Goal: Task Accomplishment & Management: Manage account settings

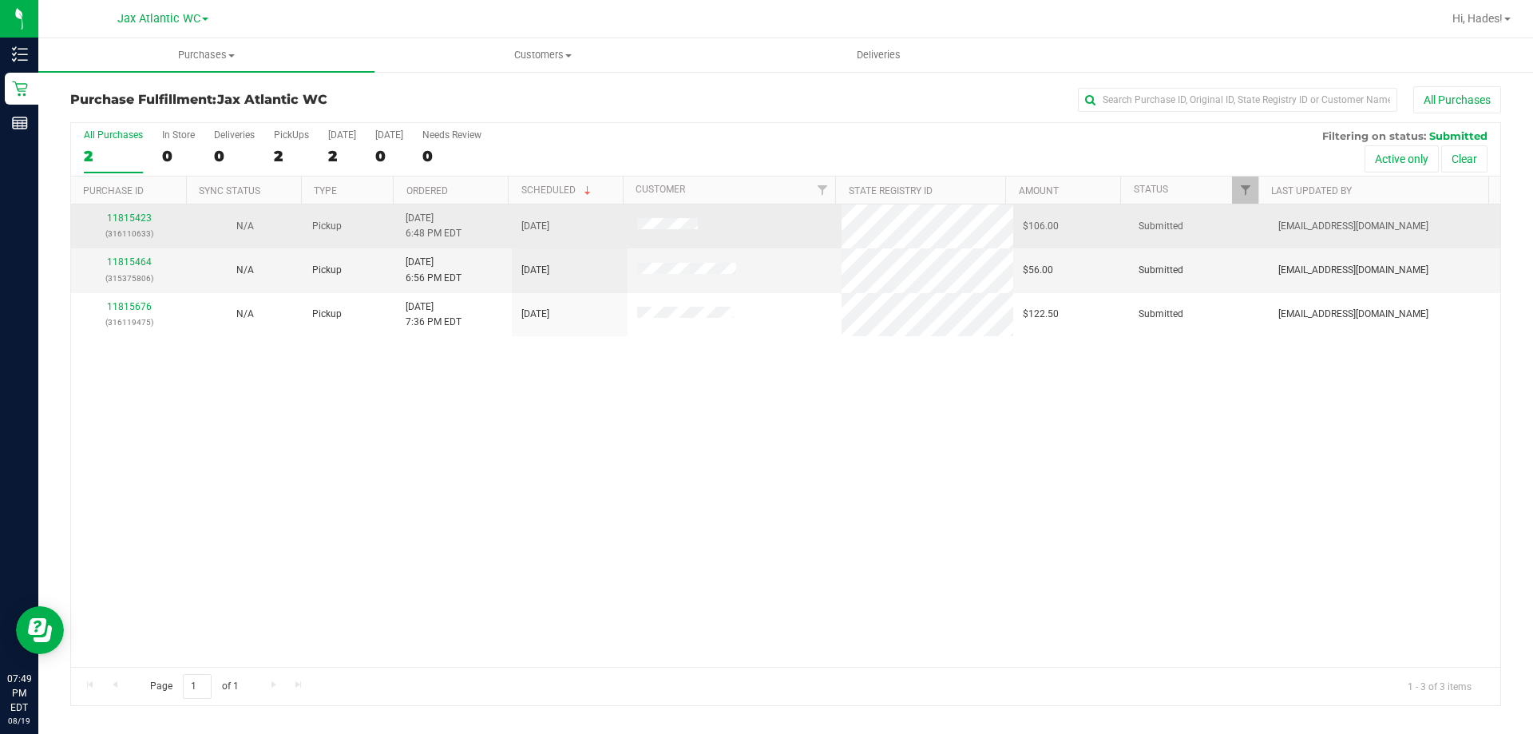
click at [138, 224] on div "11815423 (316110633)" at bounding box center [129, 226] width 97 height 30
click at [137, 218] on link "11815423" at bounding box center [129, 217] width 45 height 11
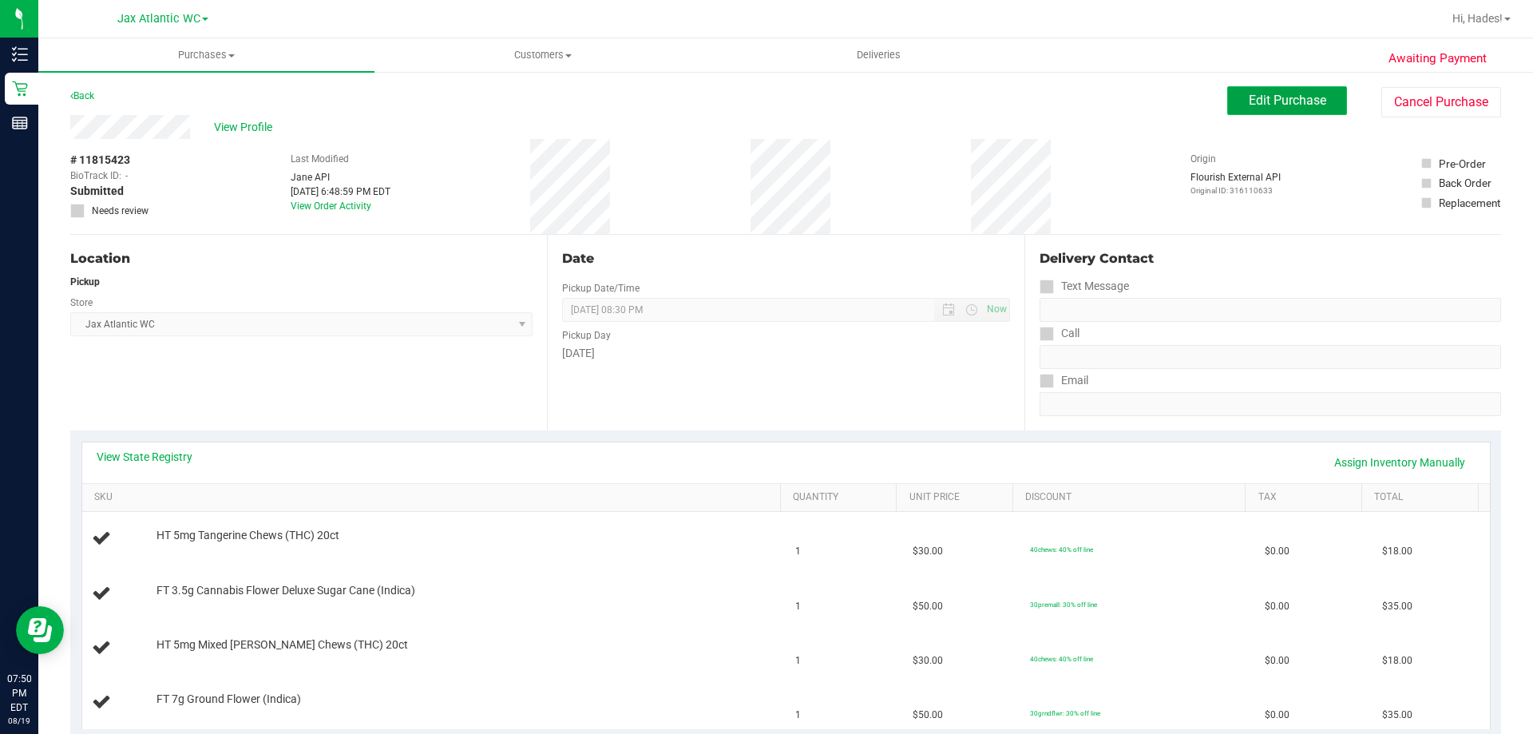
click at [1267, 102] on span "Edit Purchase" at bounding box center [1287, 100] width 77 height 15
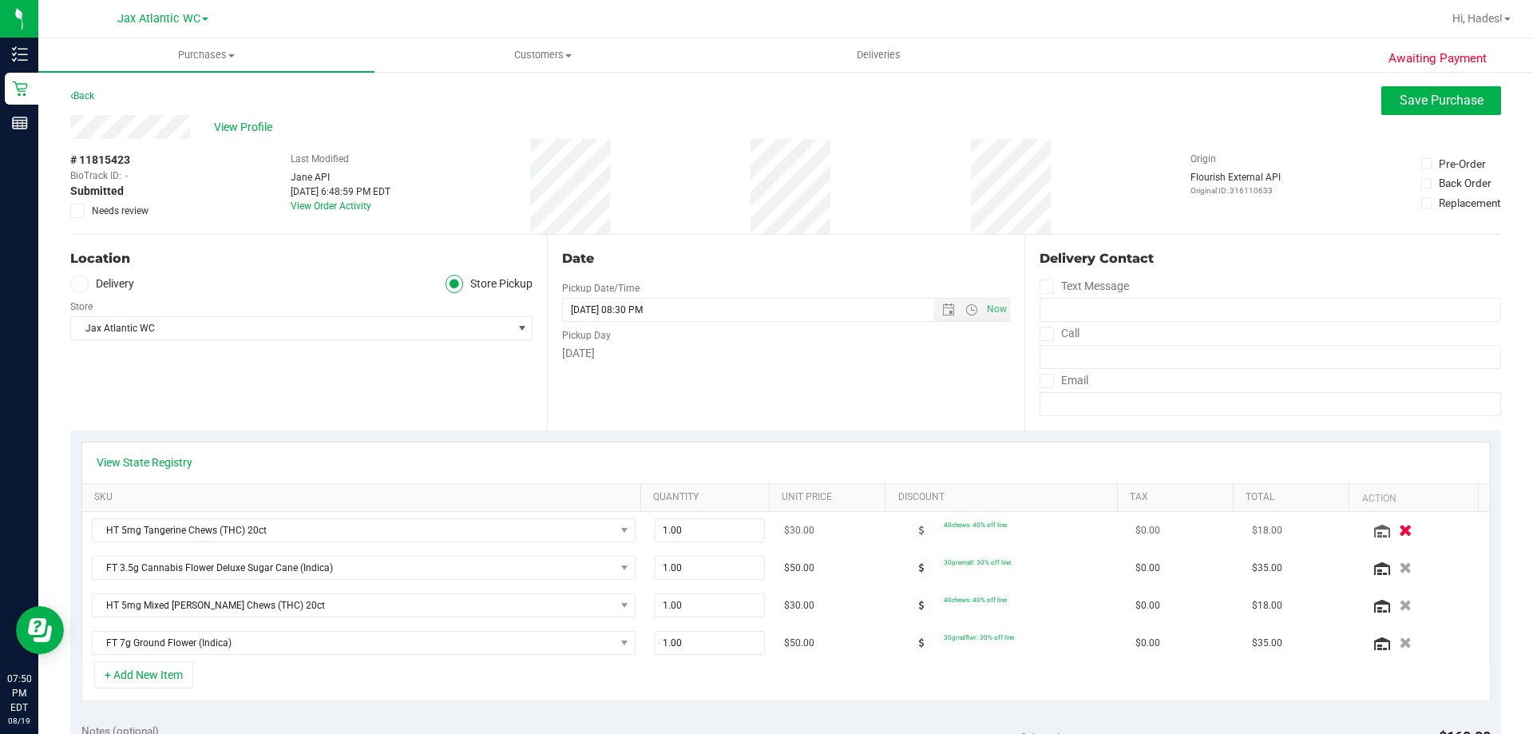
click at [1392, 530] on button "button" at bounding box center [1405, 529] width 27 height 17
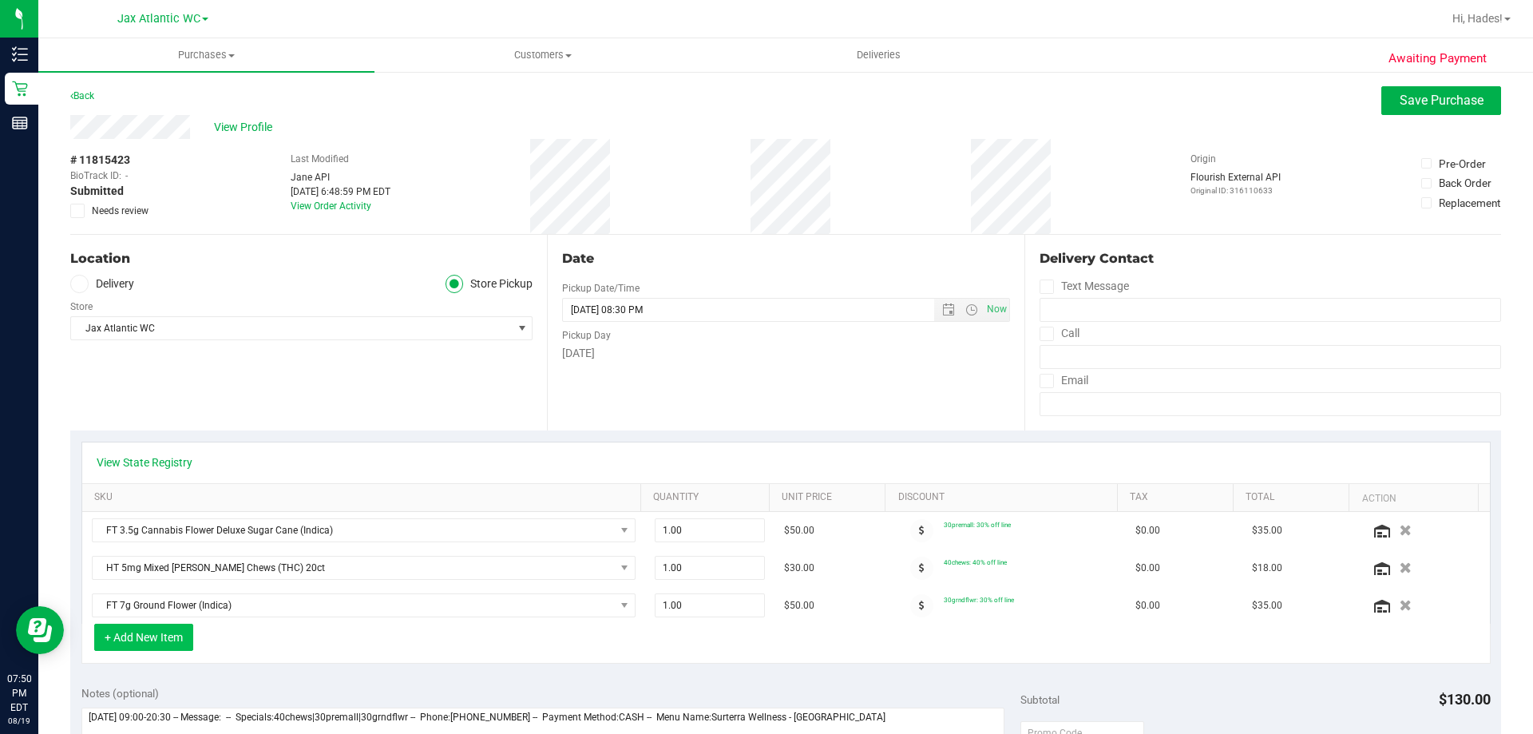
click at [180, 632] on button "+ Add New Item" at bounding box center [143, 637] width 99 height 27
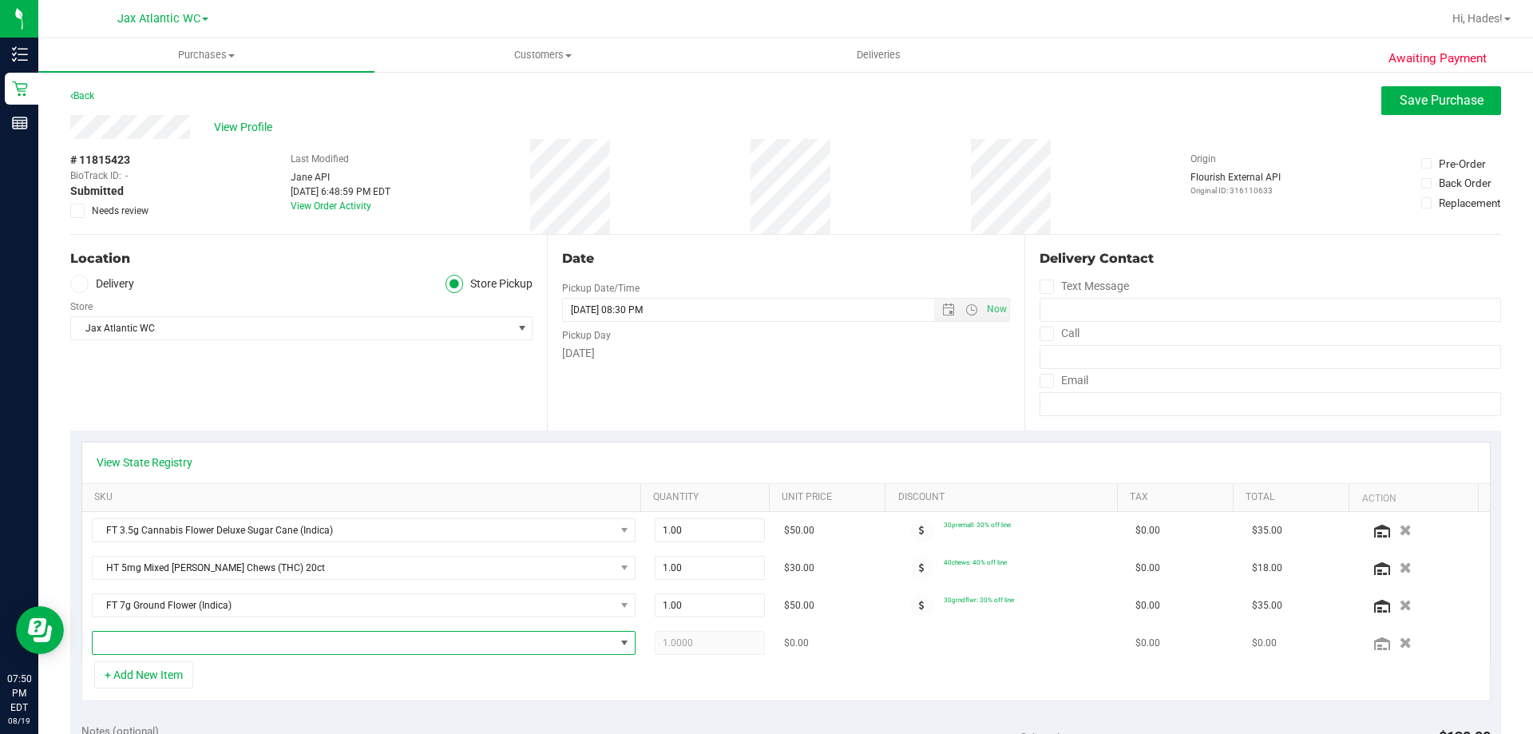
click at [206, 638] on span "NO DATA FOUND" at bounding box center [354, 643] width 522 height 22
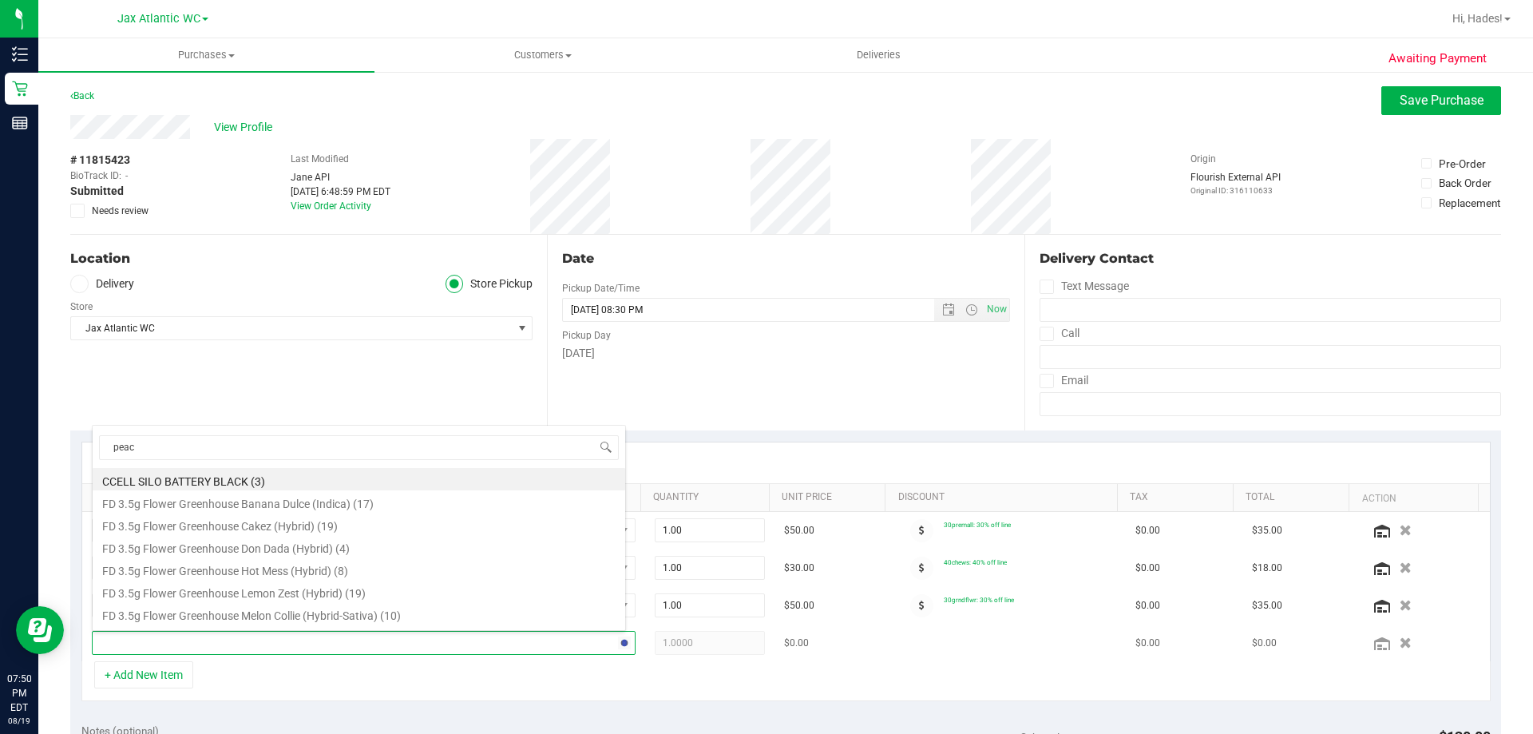
type input "peach"
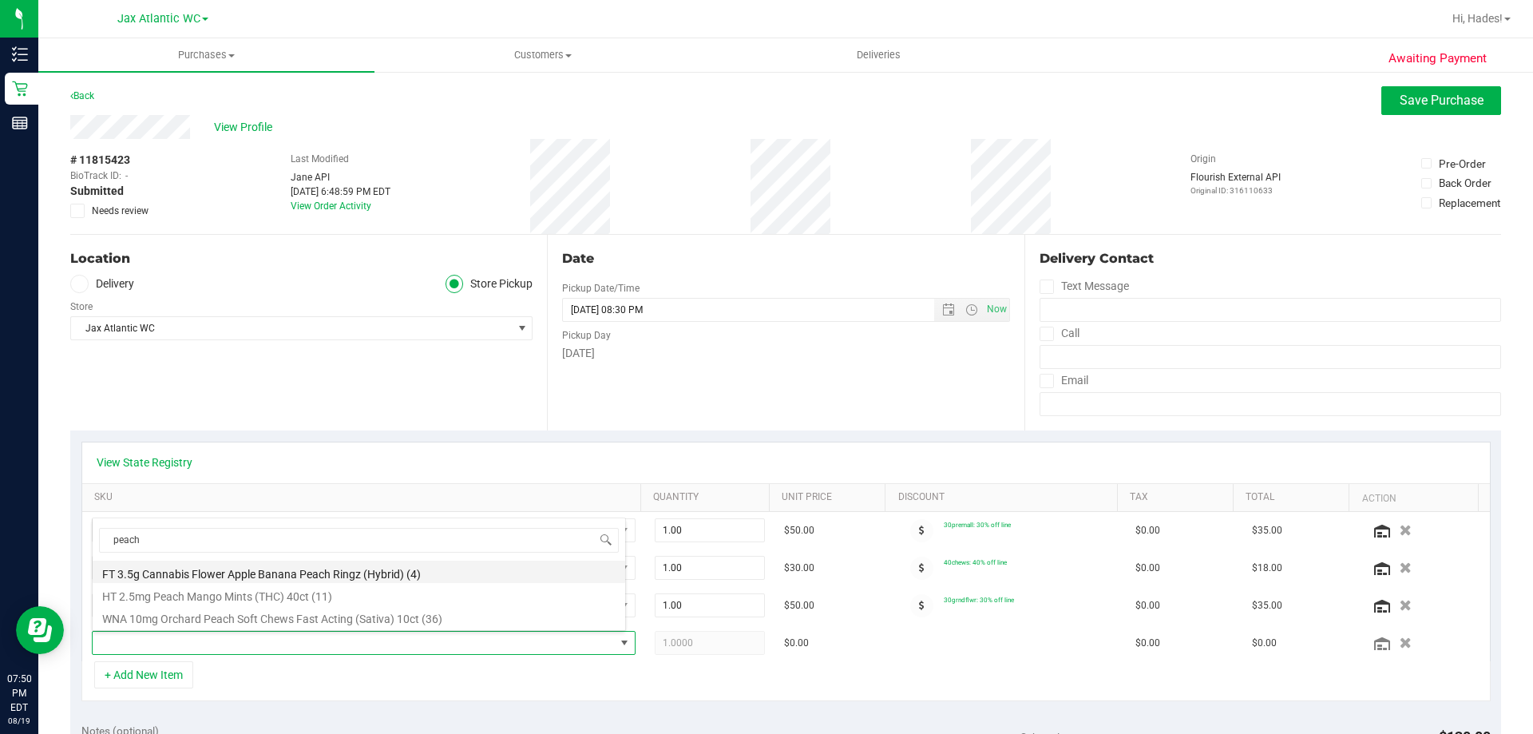
click at [222, 571] on li "FT 3.5g Cannabis Flower Apple Banana Peach Ringz (Hybrid) (4)" at bounding box center [359, 571] width 533 height 22
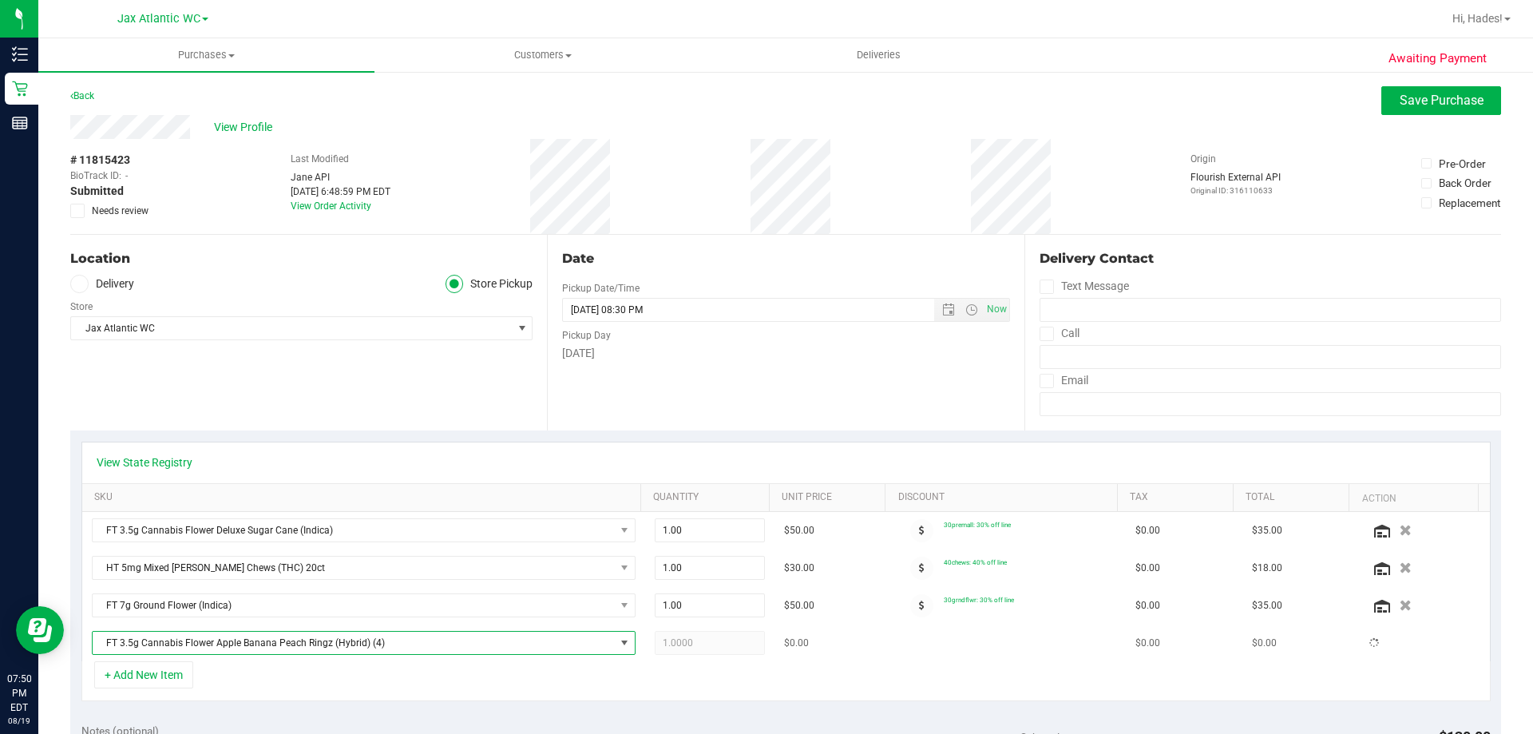
click at [303, 632] on span "FT 3.5g Cannabis Flower Apple Banana Peach Ringz (Hybrid) (4)" at bounding box center [354, 643] width 522 height 22
click at [293, 639] on span "FT 3.5g Cannabis Flower Apple Banana Peach Ringz (Hybrid)" at bounding box center [354, 643] width 522 height 22
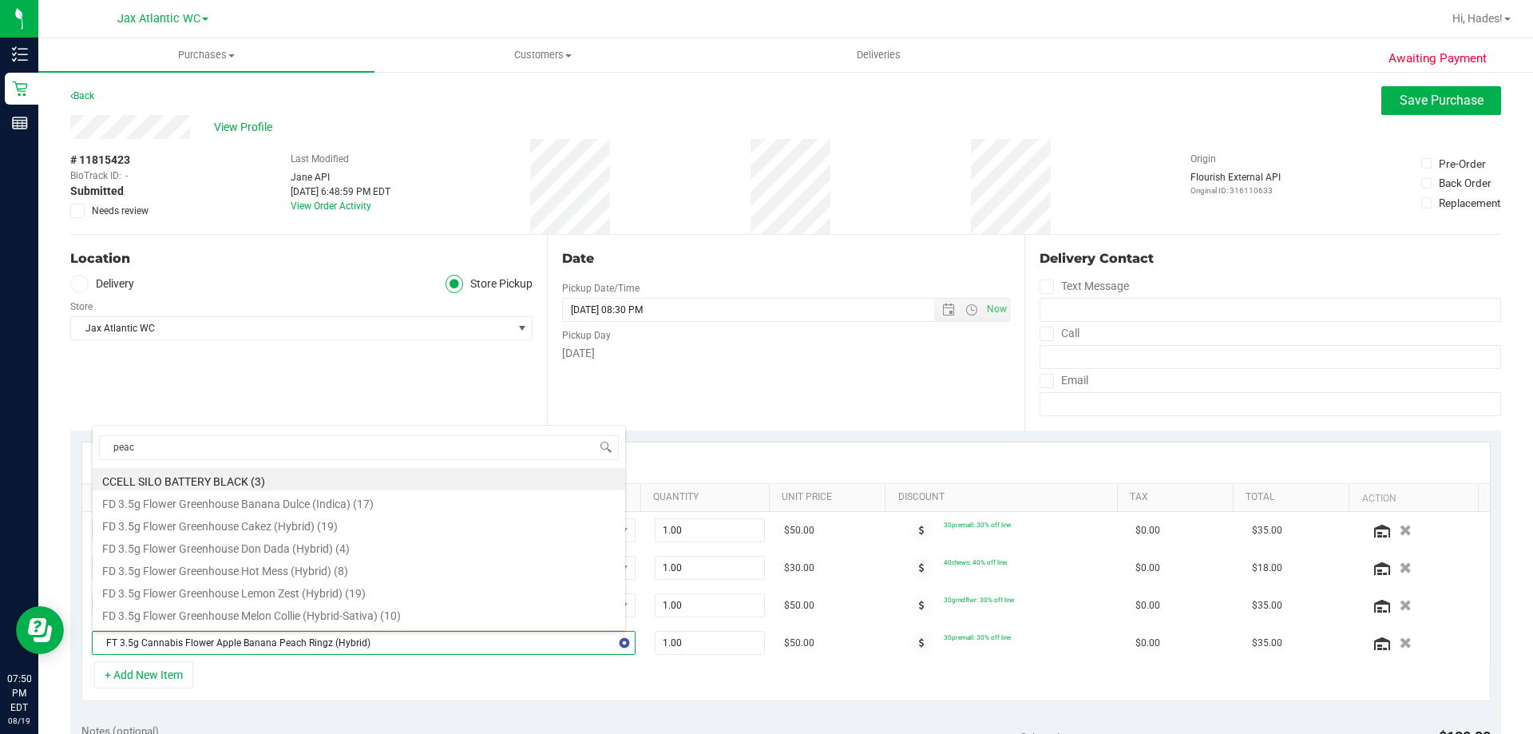
type input "peach"
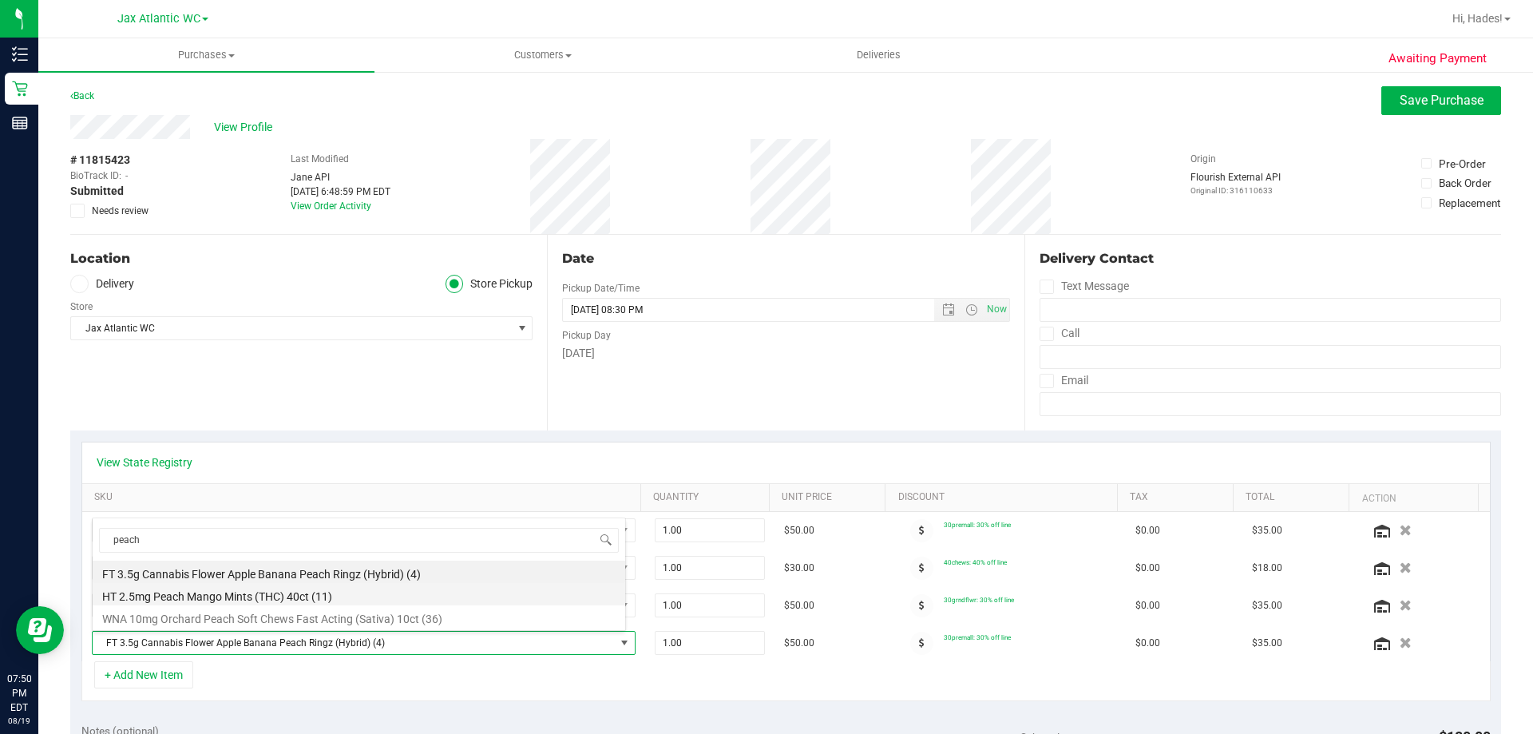
click at [290, 595] on li "HT 2.5mg Peach Mango Mints (THC) 40ct (11)" at bounding box center [359, 594] width 533 height 22
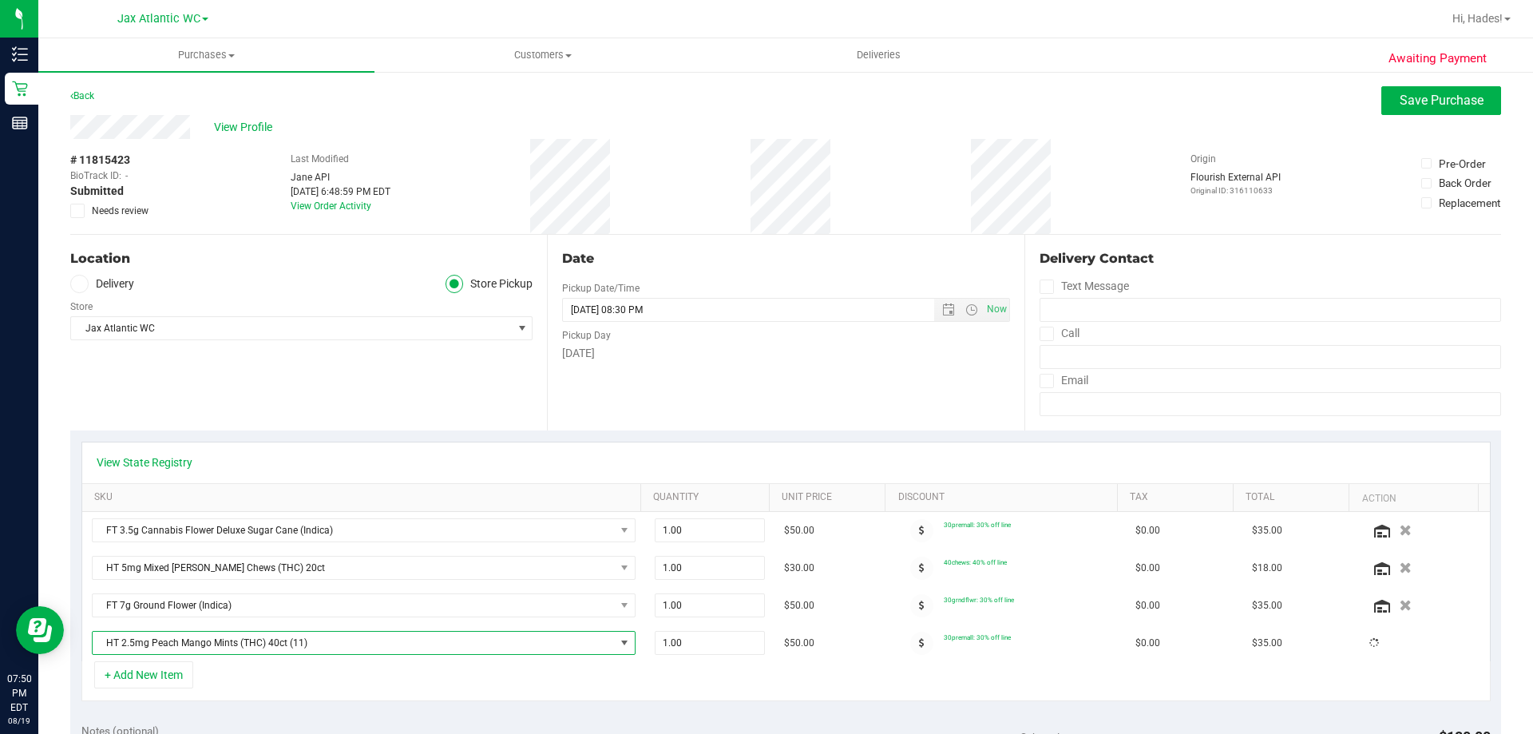
click at [577, 683] on div "+ Add New Item" at bounding box center [785, 681] width 1409 height 40
click at [1449, 97] on span "Save Purchase" at bounding box center [1442, 100] width 84 height 15
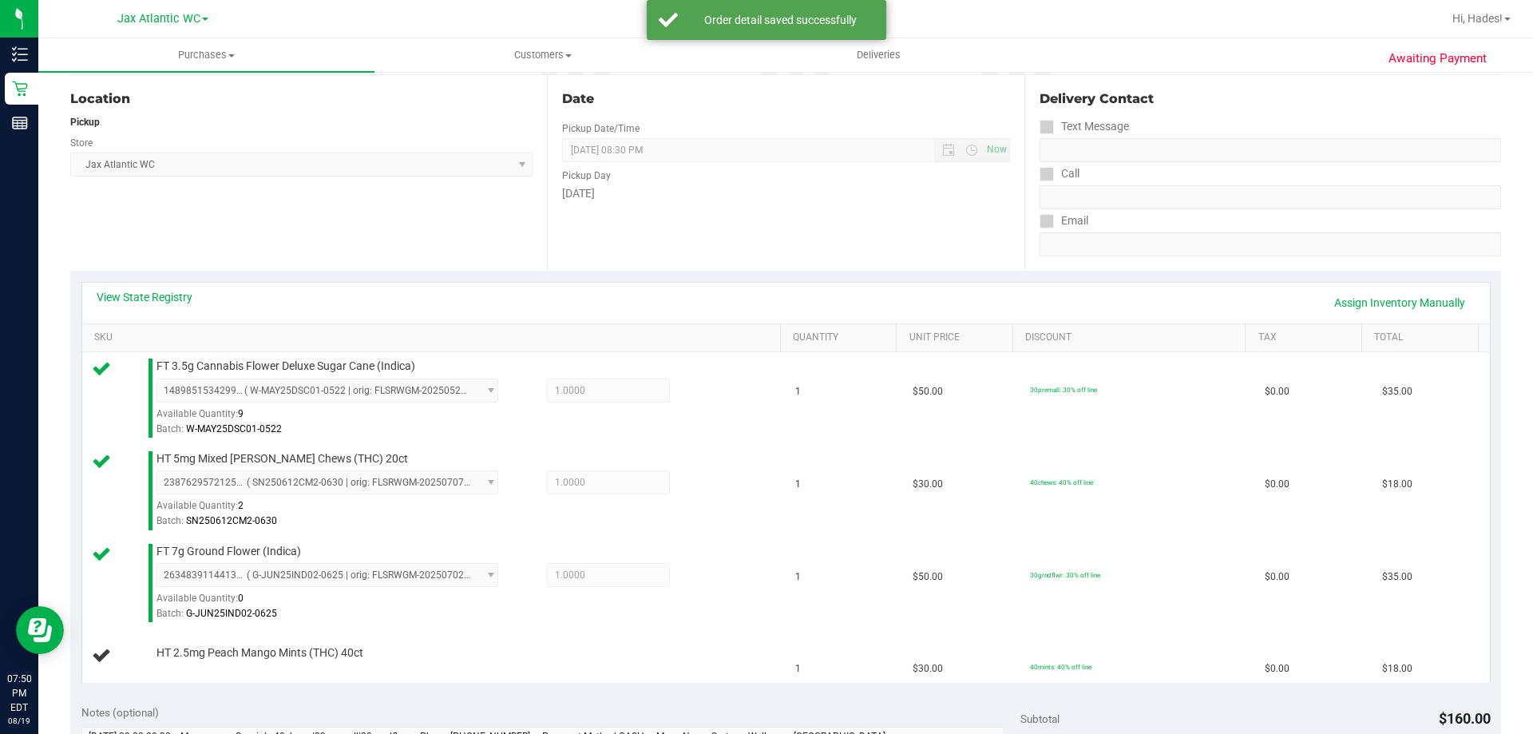
scroll to position [559, 0]
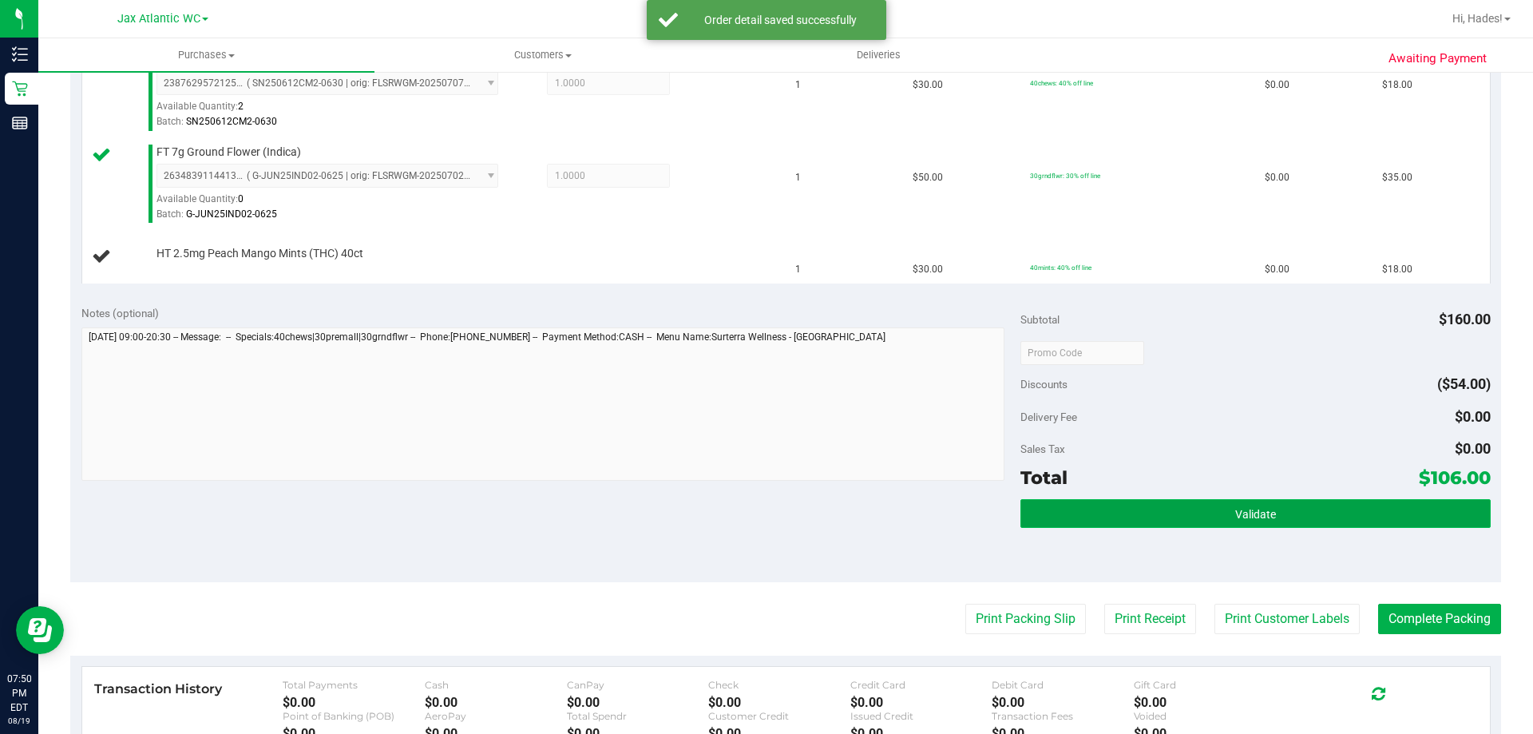
click at [1166, 504] on button "Validate" at bounding box center [1254, 513] width 469 height 29
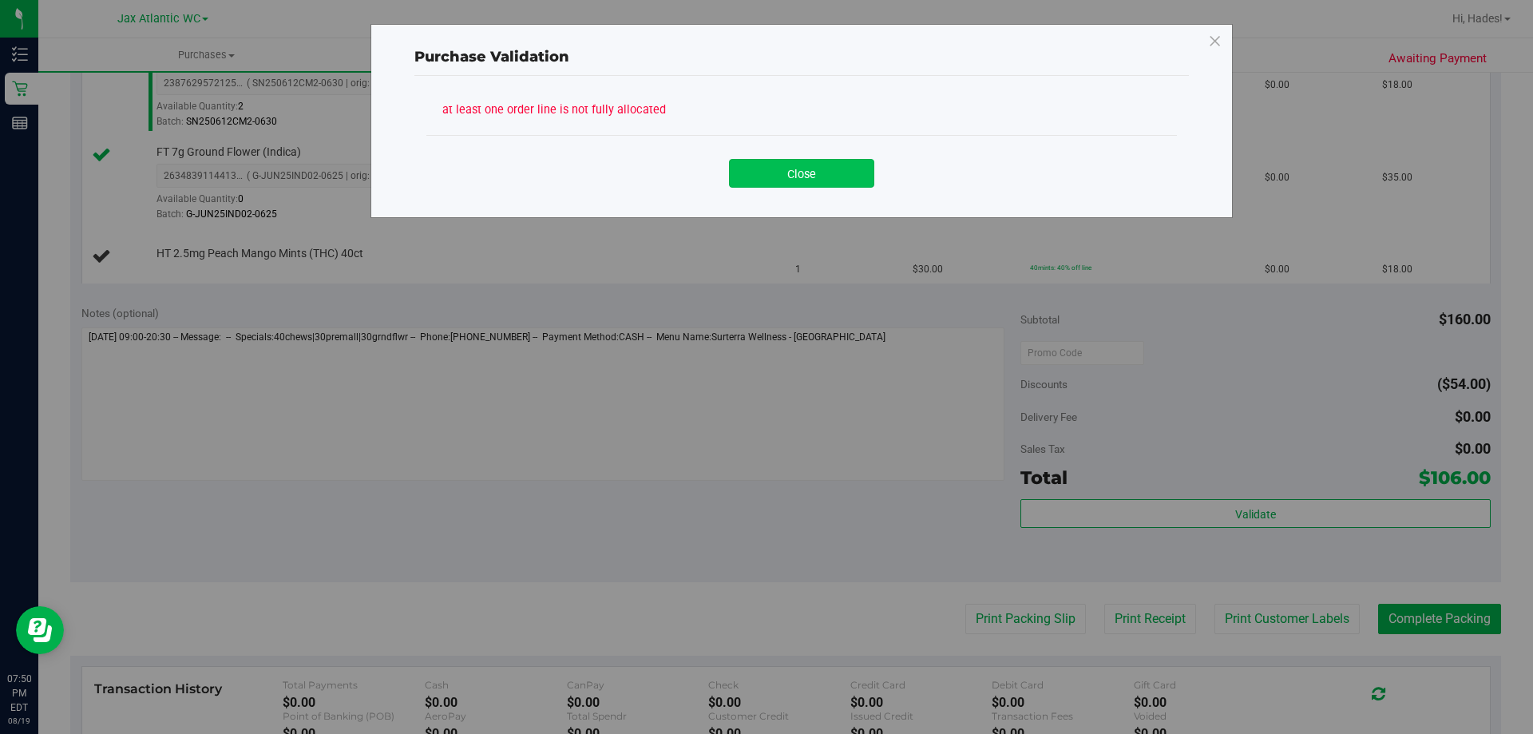
click at [791, 171] on button "Close" at bounding box center [801, 173] width 145 height 29
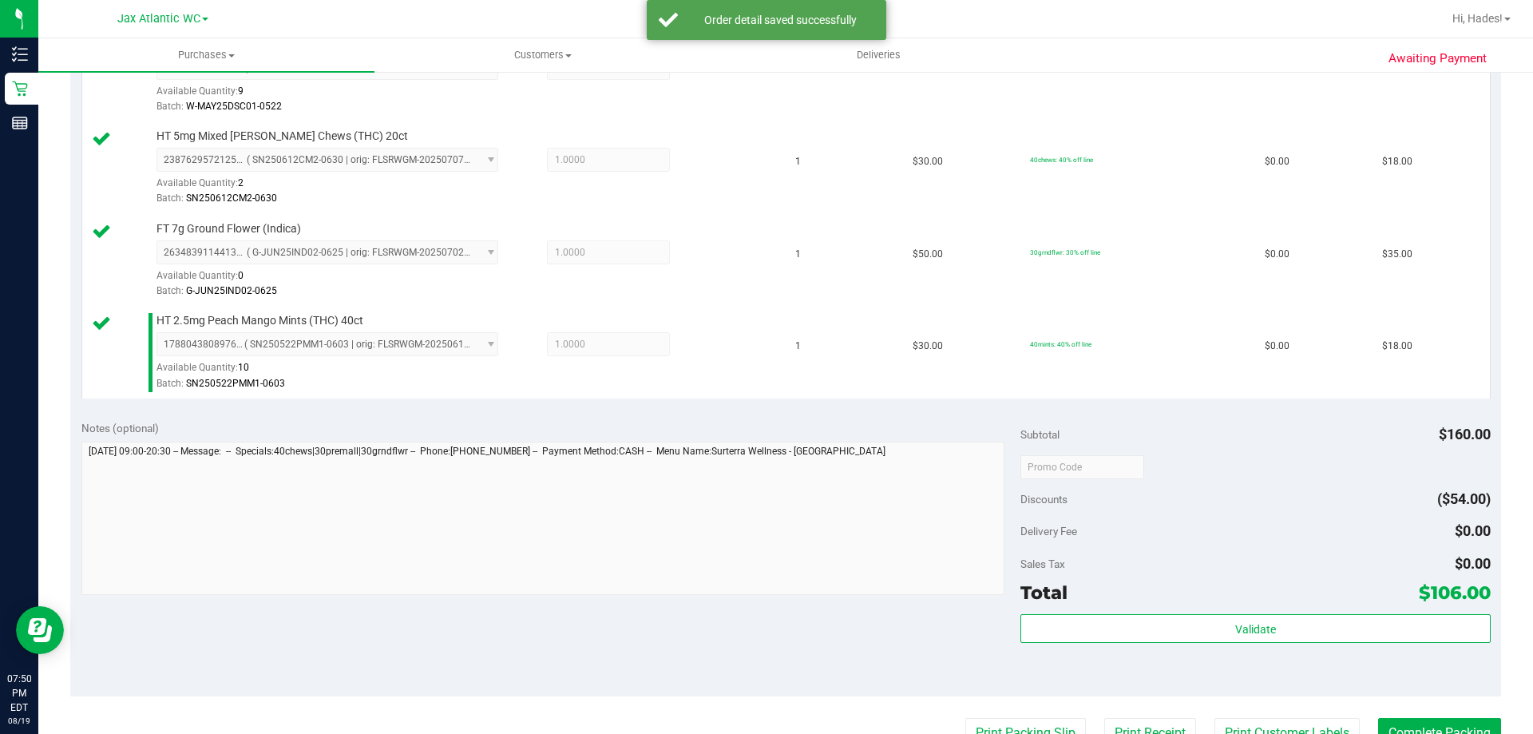
scroll to position [639, 0]
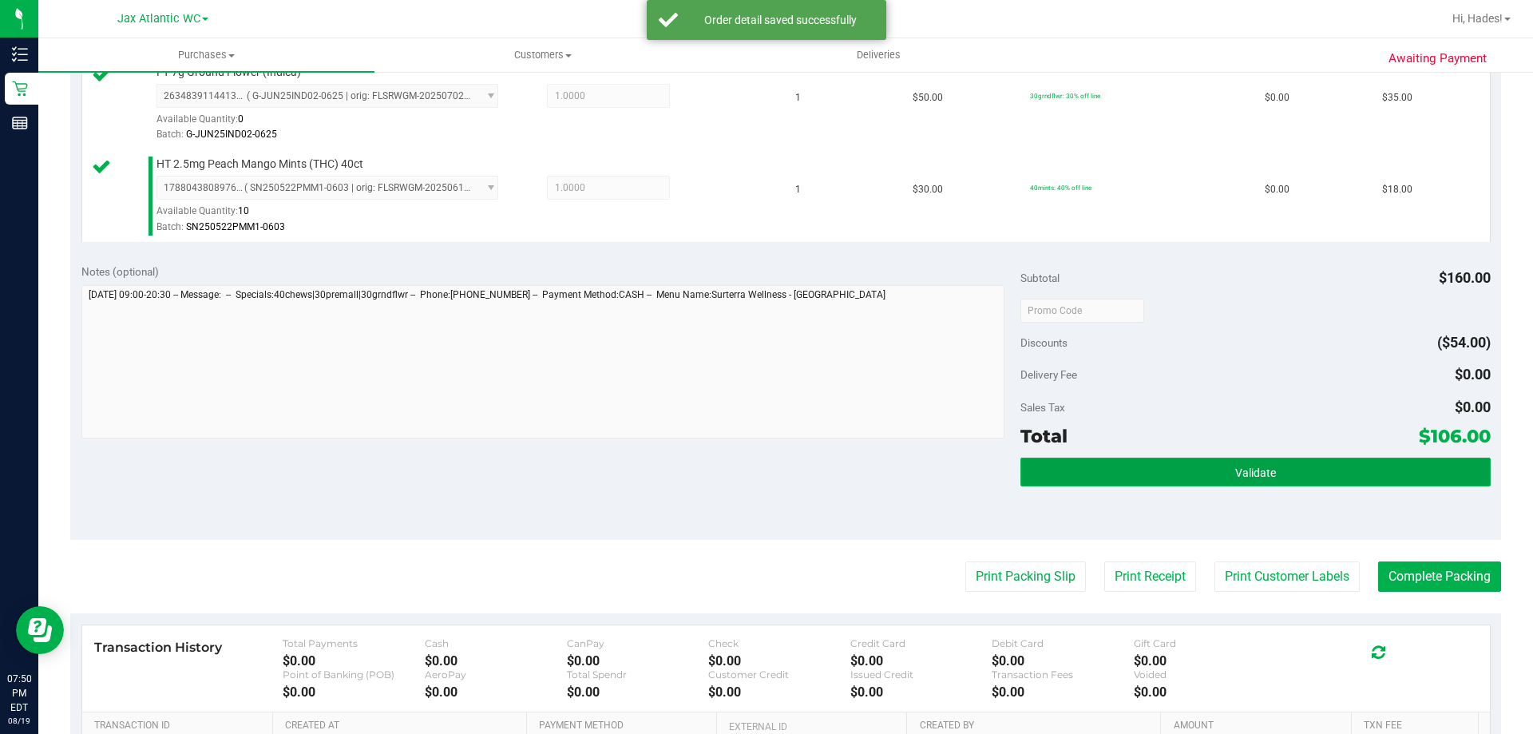
click at [1158, 475] on button "Validate" at bounding box center [1254, 471] width 469 height 29
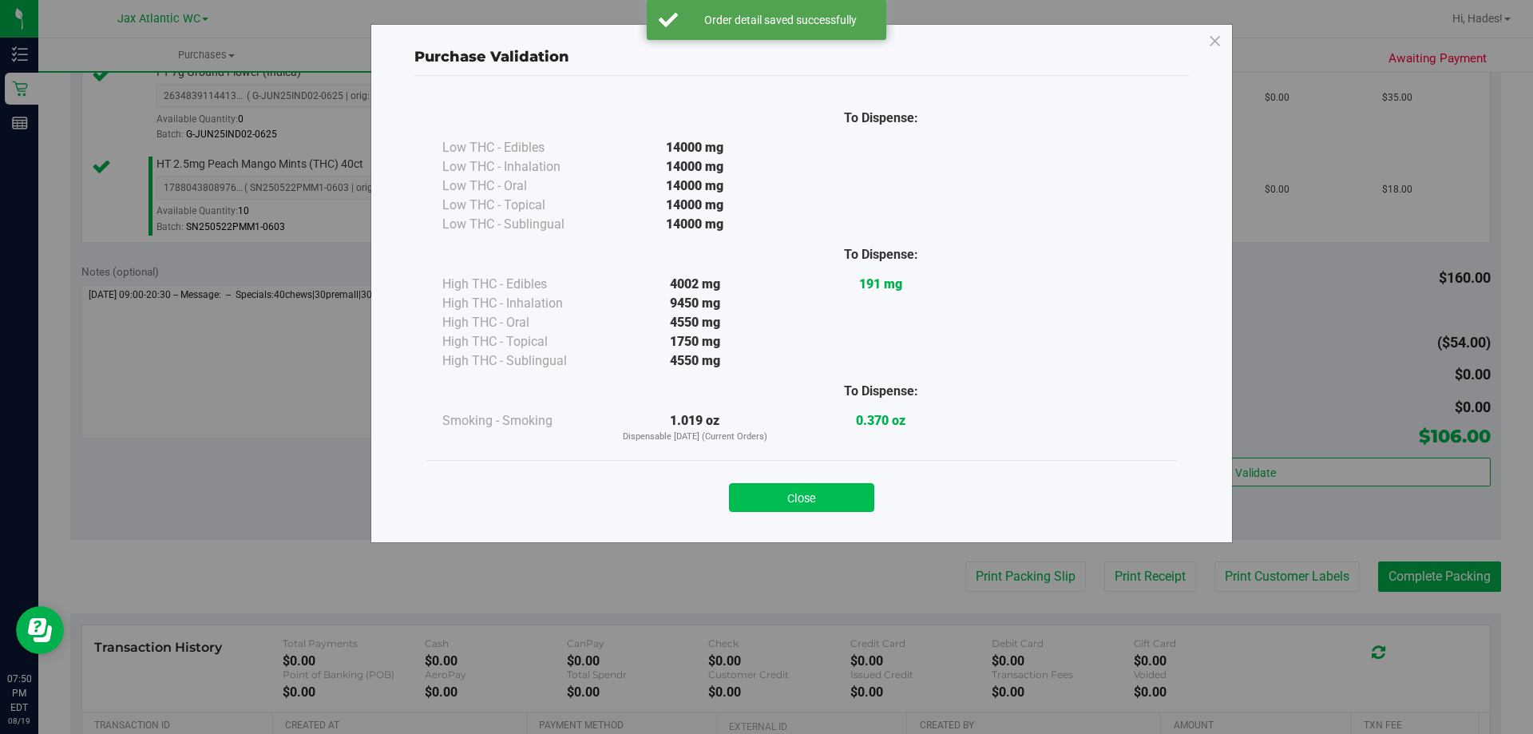
click at [814, 496] on button "Close" at bounding box center [801, 497] width 145 height 29
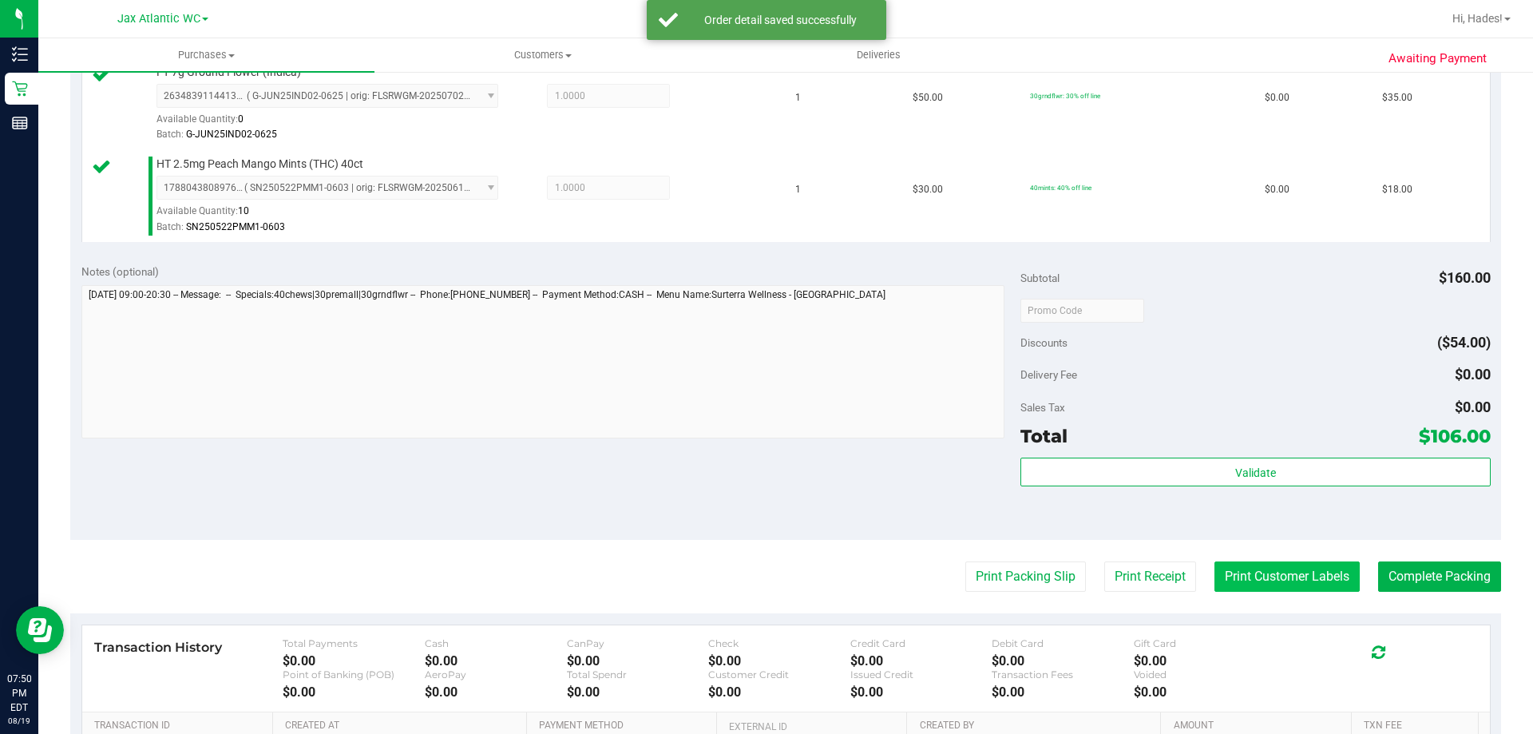
click at [1277, 581] on button "Print Customer Labels" at bounding box center [1286, 576] width 145 height 30
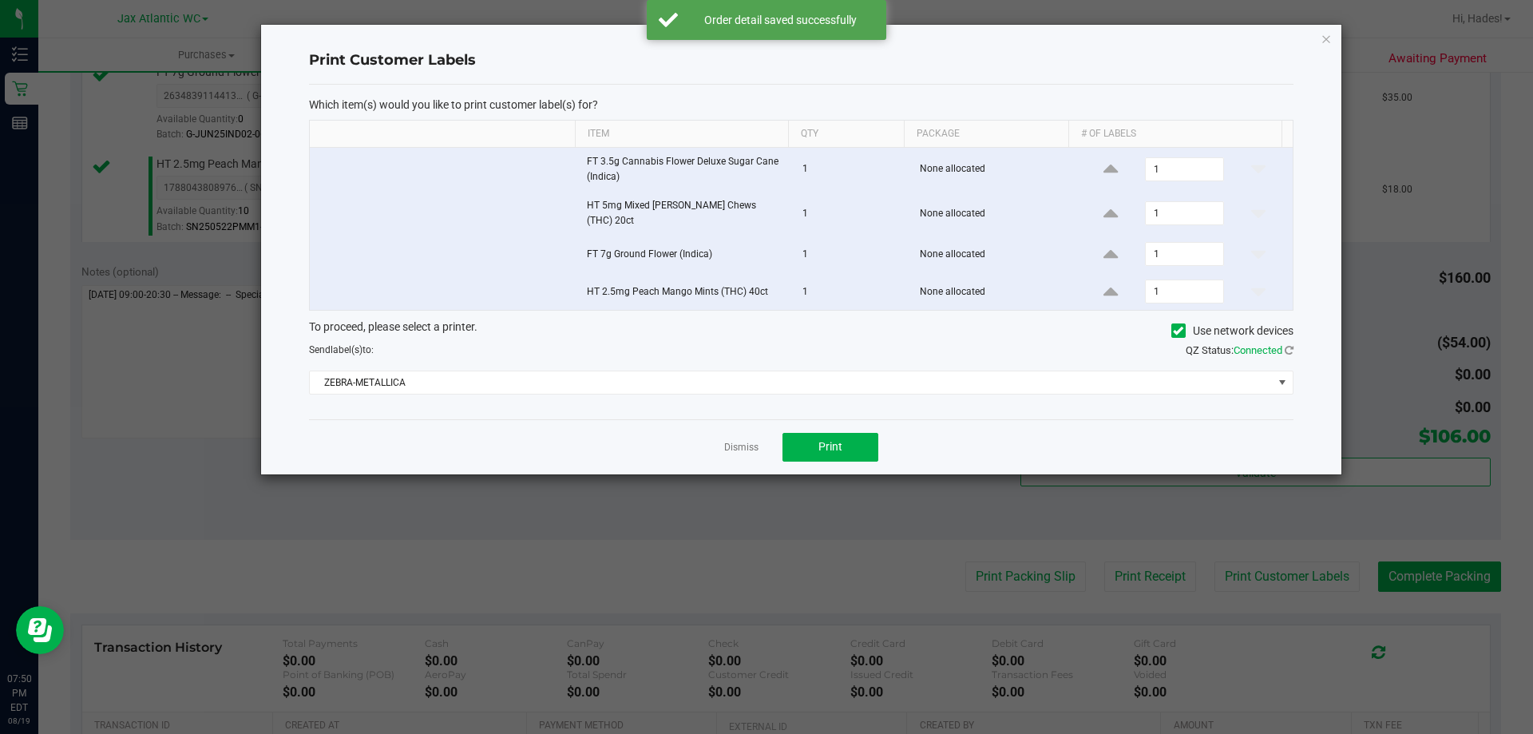
click at [773, 422] on div "Dismiss Print" at bounding box center [801, 446] width 984 height 55
click at [826, 440] on span "Print" at bounding box center [830, 446] width 24 height 13
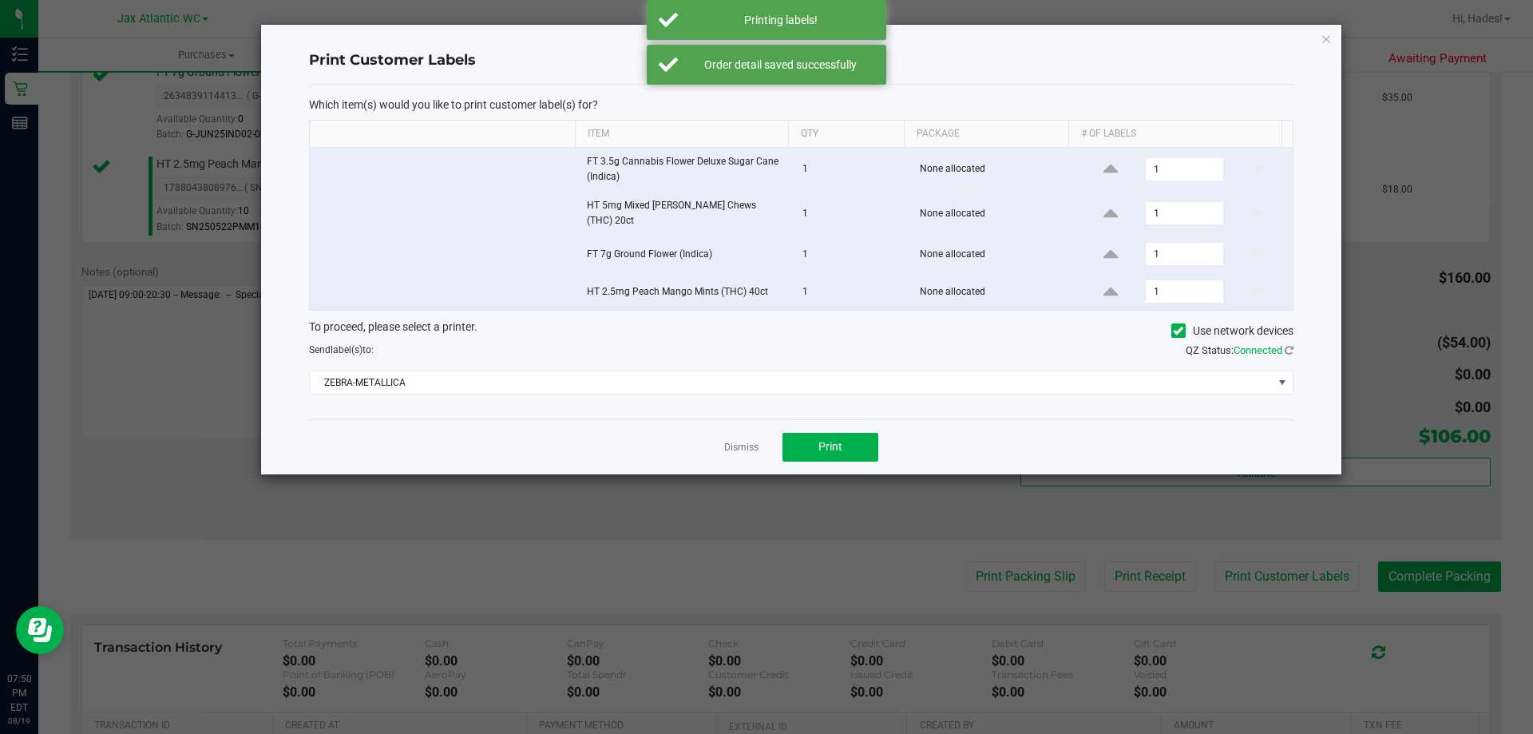
drag, startPoint x: 728, startPoint y: 438, endPoint x: 822, endPoint y: 457, distance: 96.1
click at [729, 441] on link "Dismiss" at bounding box center [741, 448] width 34 height 14
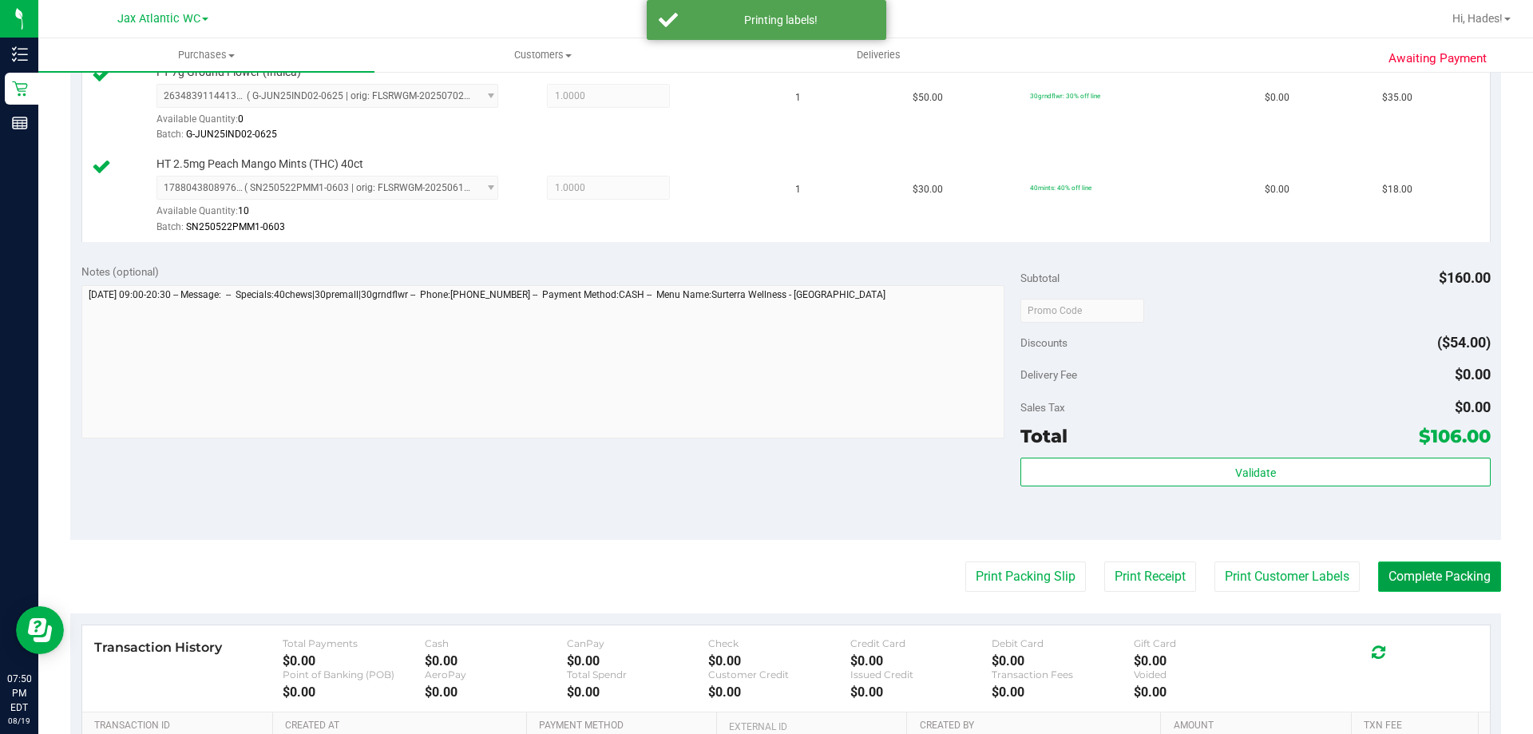
click at [1441, 587] on button "Complete Packing" at bounding box center [1439, 576] width 123 height 30
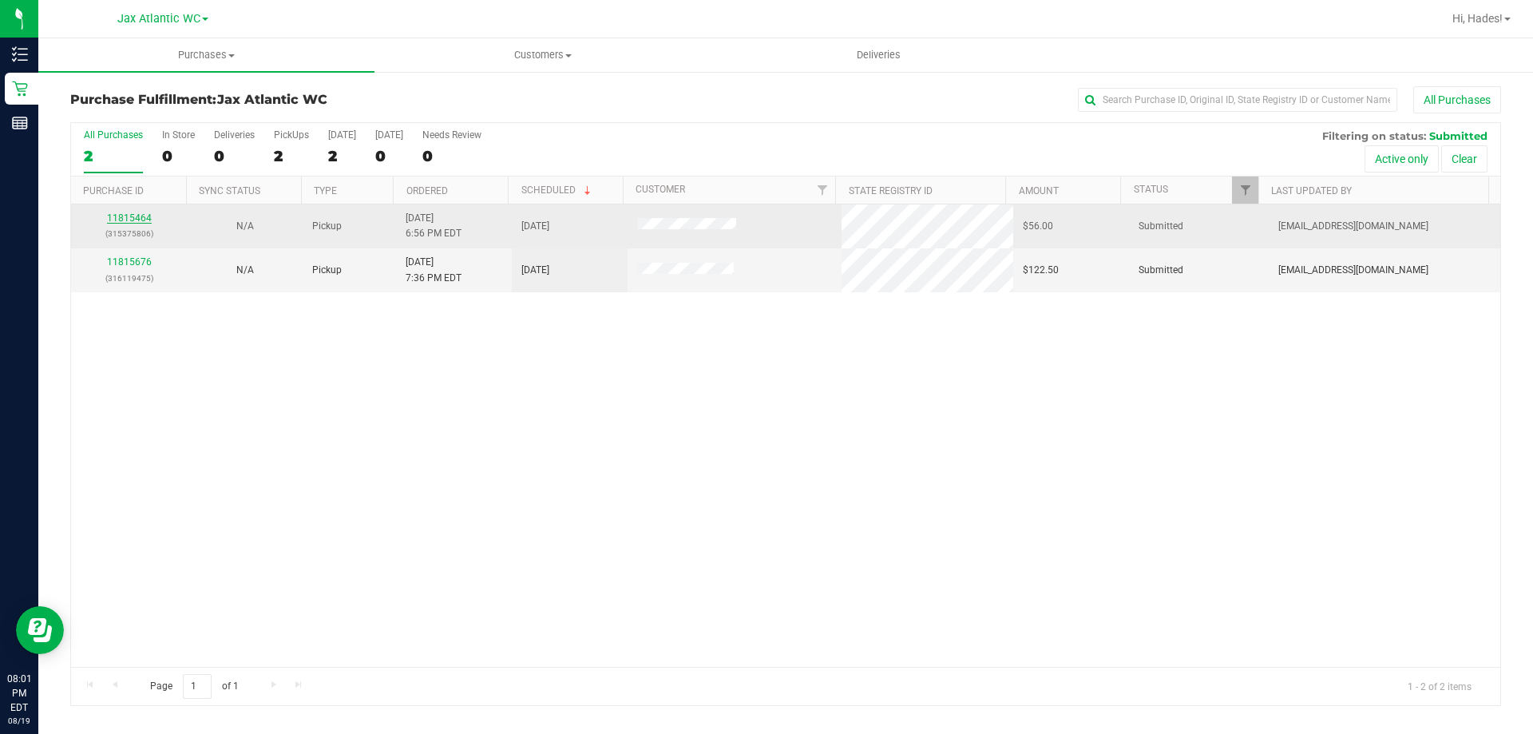
click at [110, 223] on link "11815464" at bounding box center [129, 217] width 45 height 11
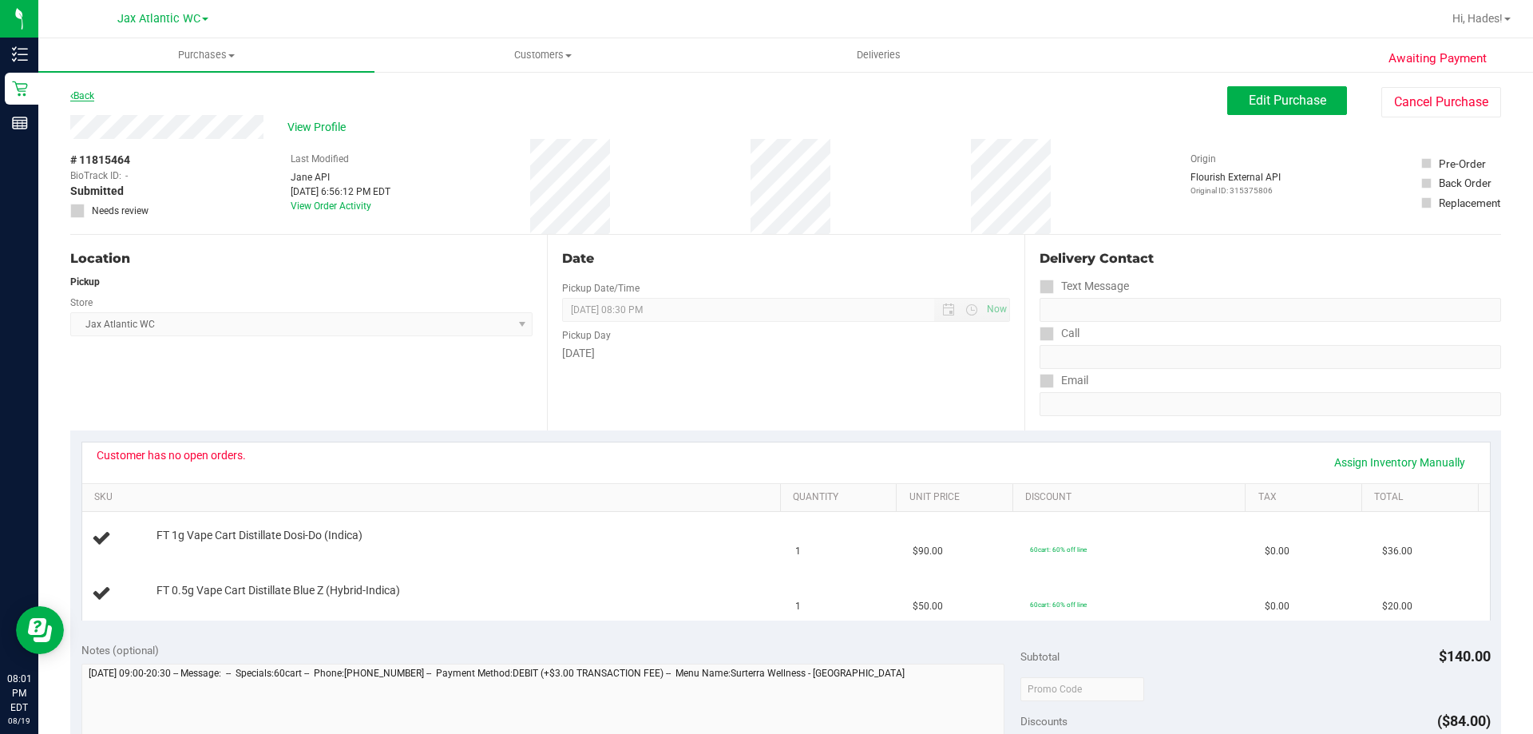
click at [73, 91] on link "Back" at bounding box center [82, 95] width 24 height 11
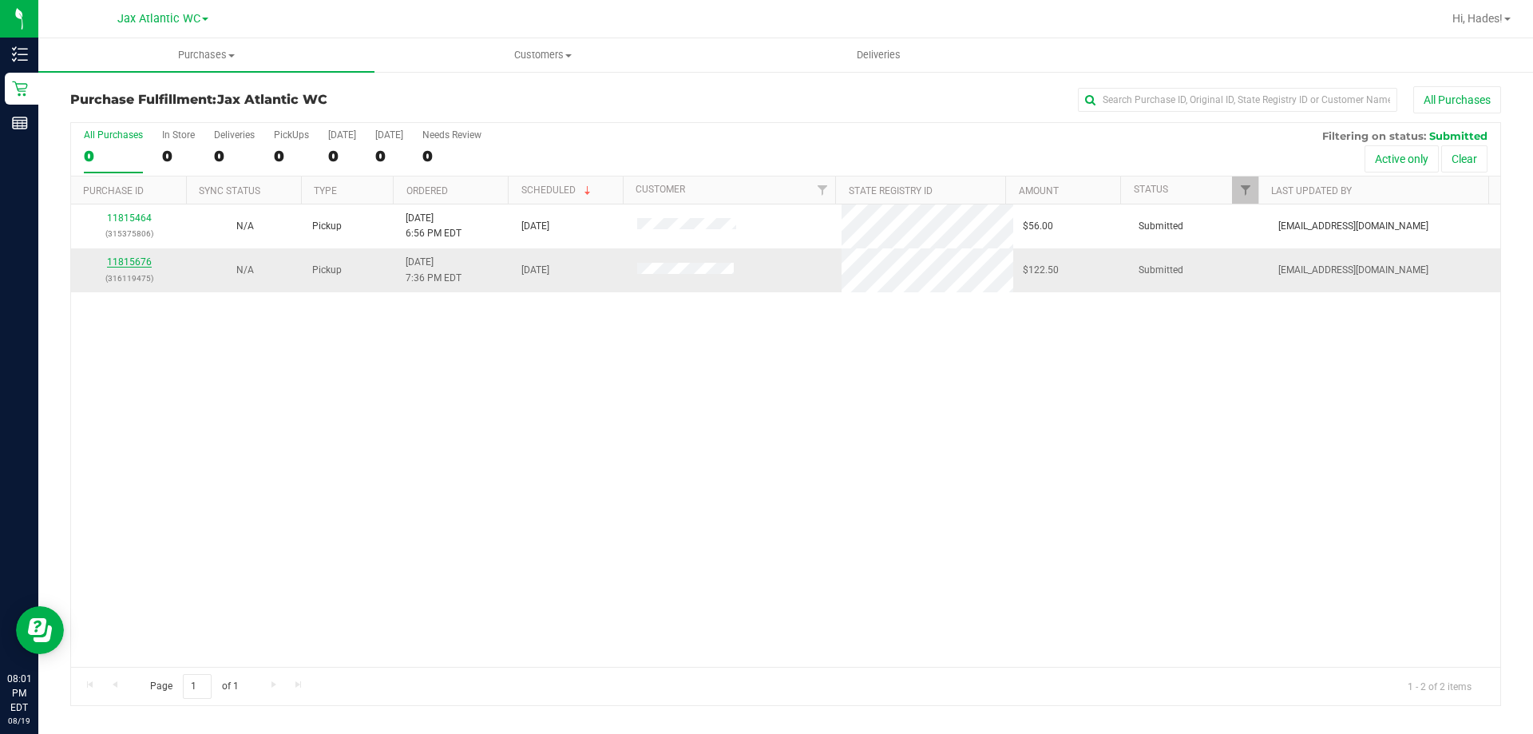
click at [143, 260] on link "11815676" at bounding box center [129, 261] width 45 height 11
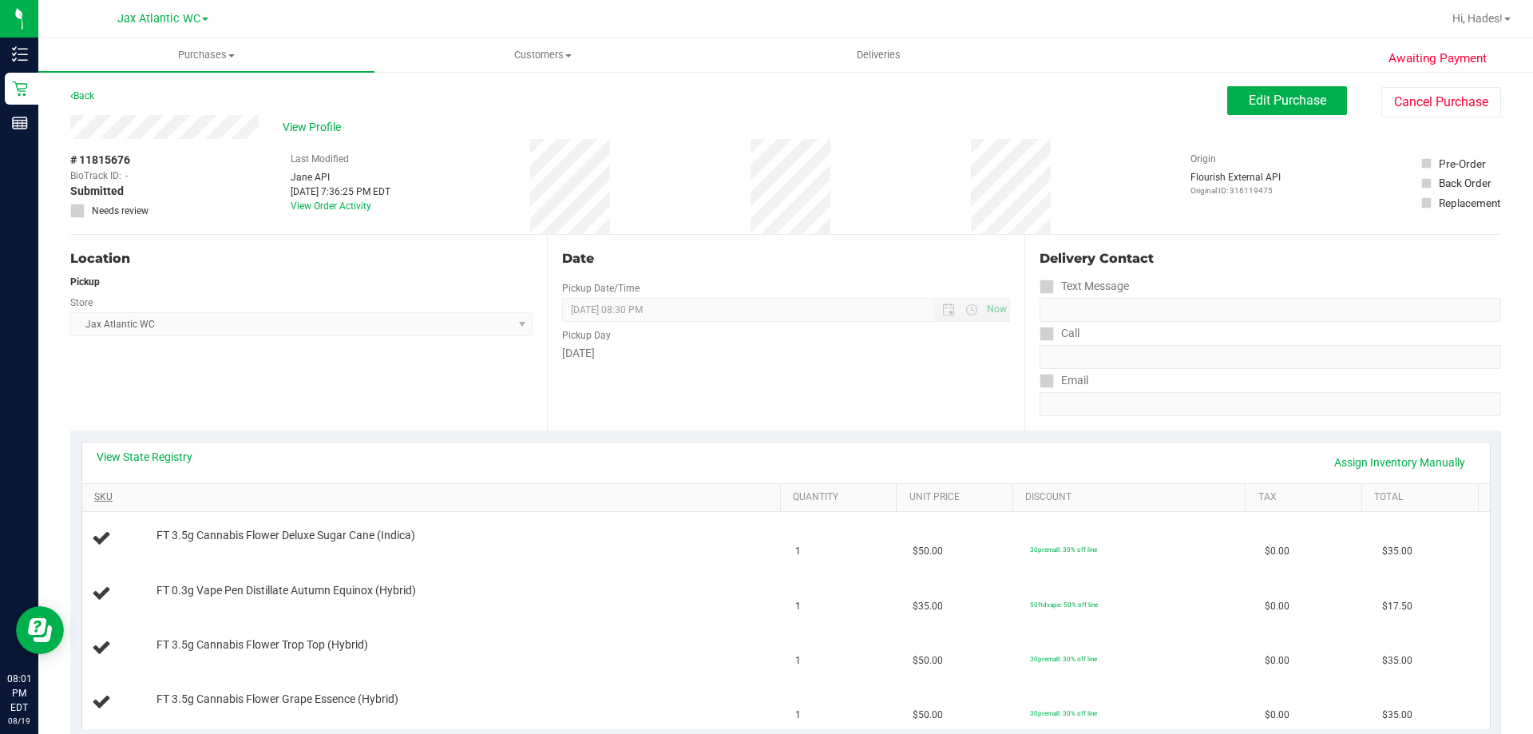
scroll to position [160, 0]
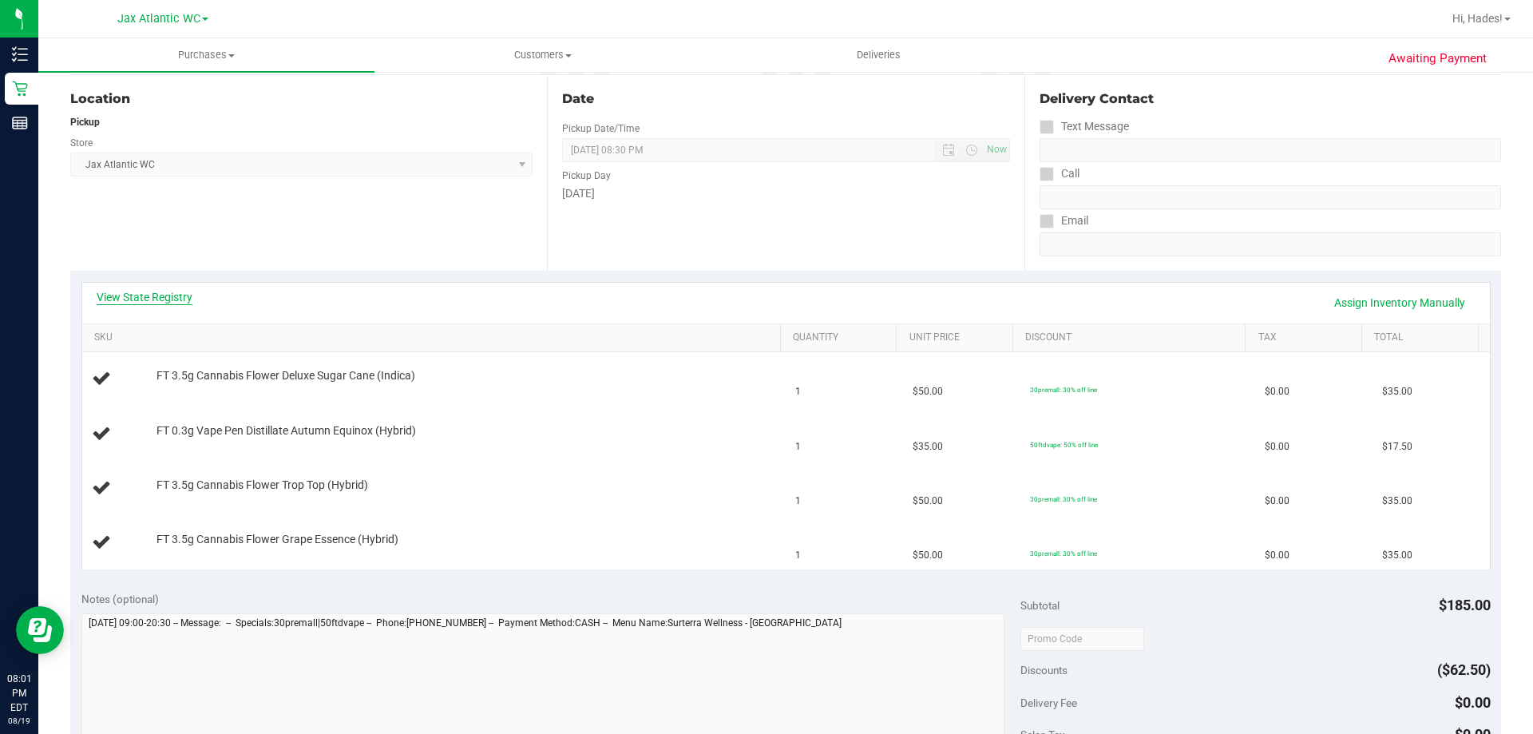
click at [133, 297] on link "View State Registry" at bounding box center [145, 297] width 96 height 16
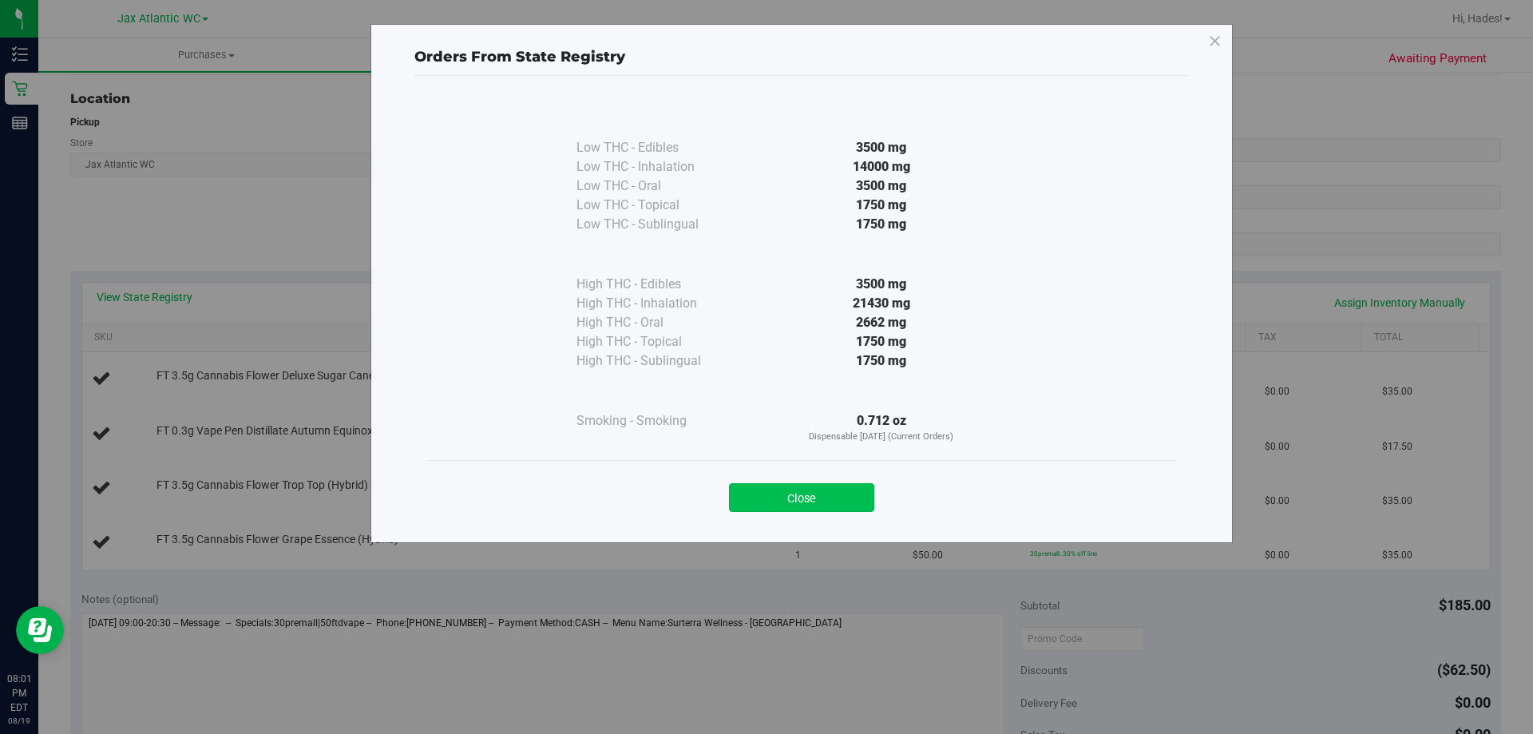
click at [864, 499] on button "Close" at bounding box center [801, 497] width 145 height 29
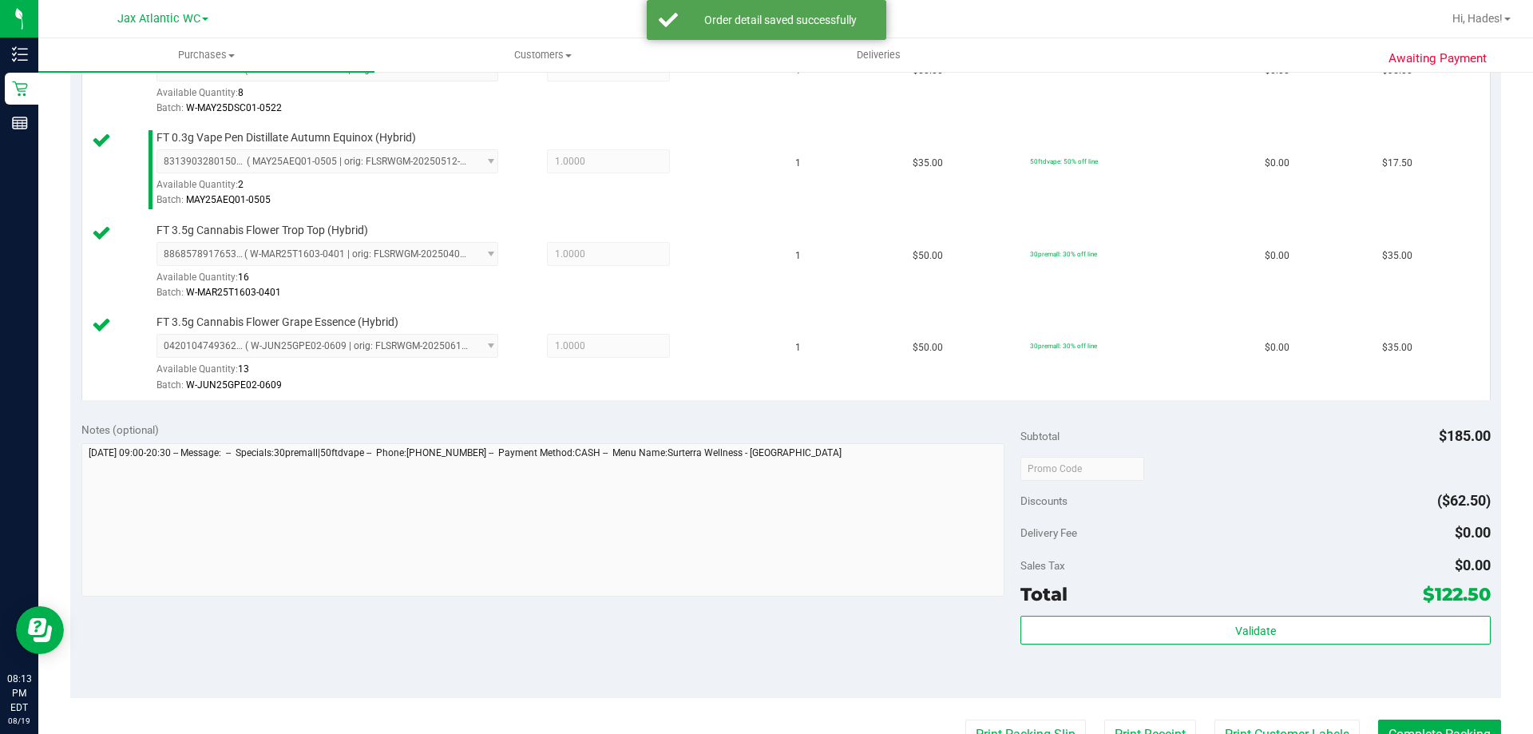
scroll to position [559, 0]
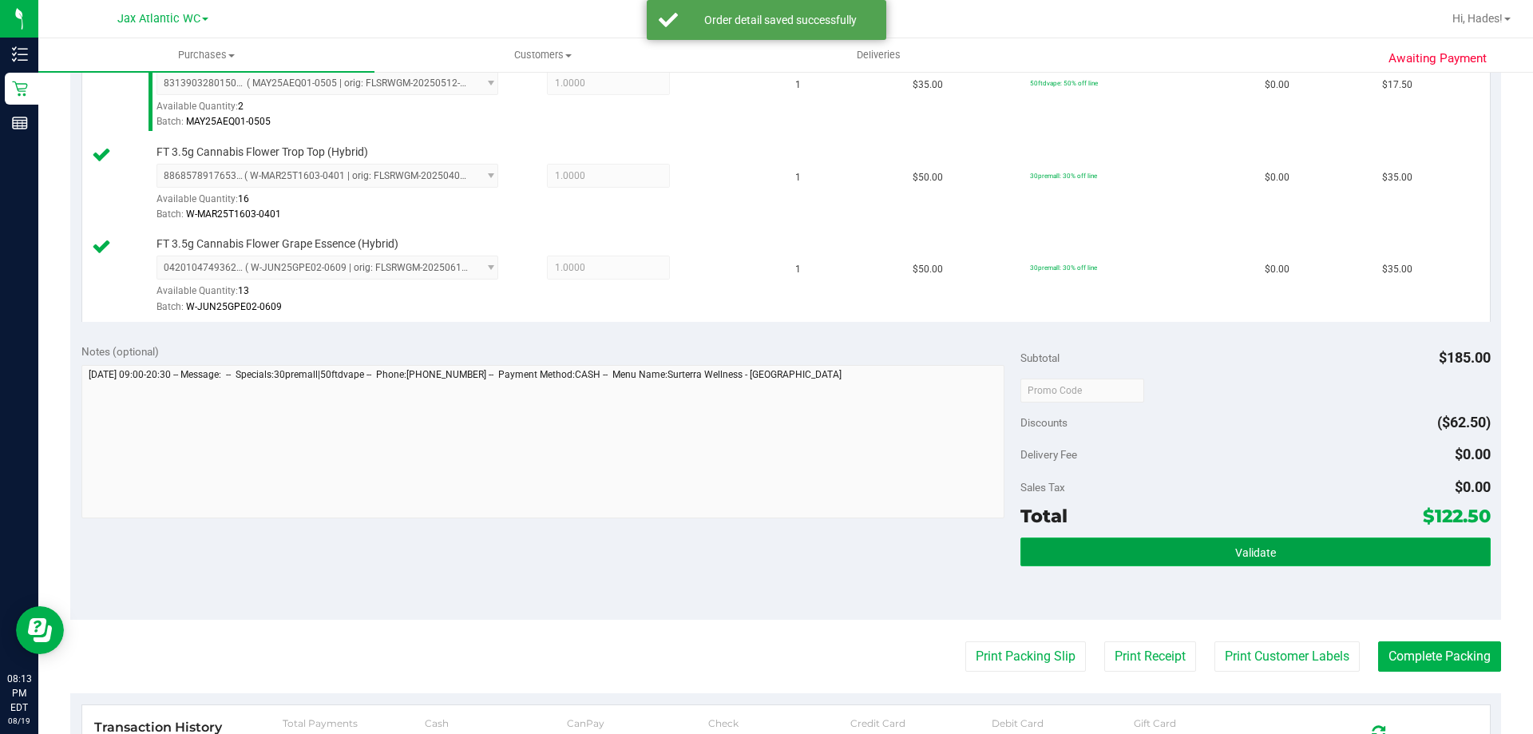
click at [1241, 560] on button "Validate" at bounding box center [1254, 551] width 469 height 29
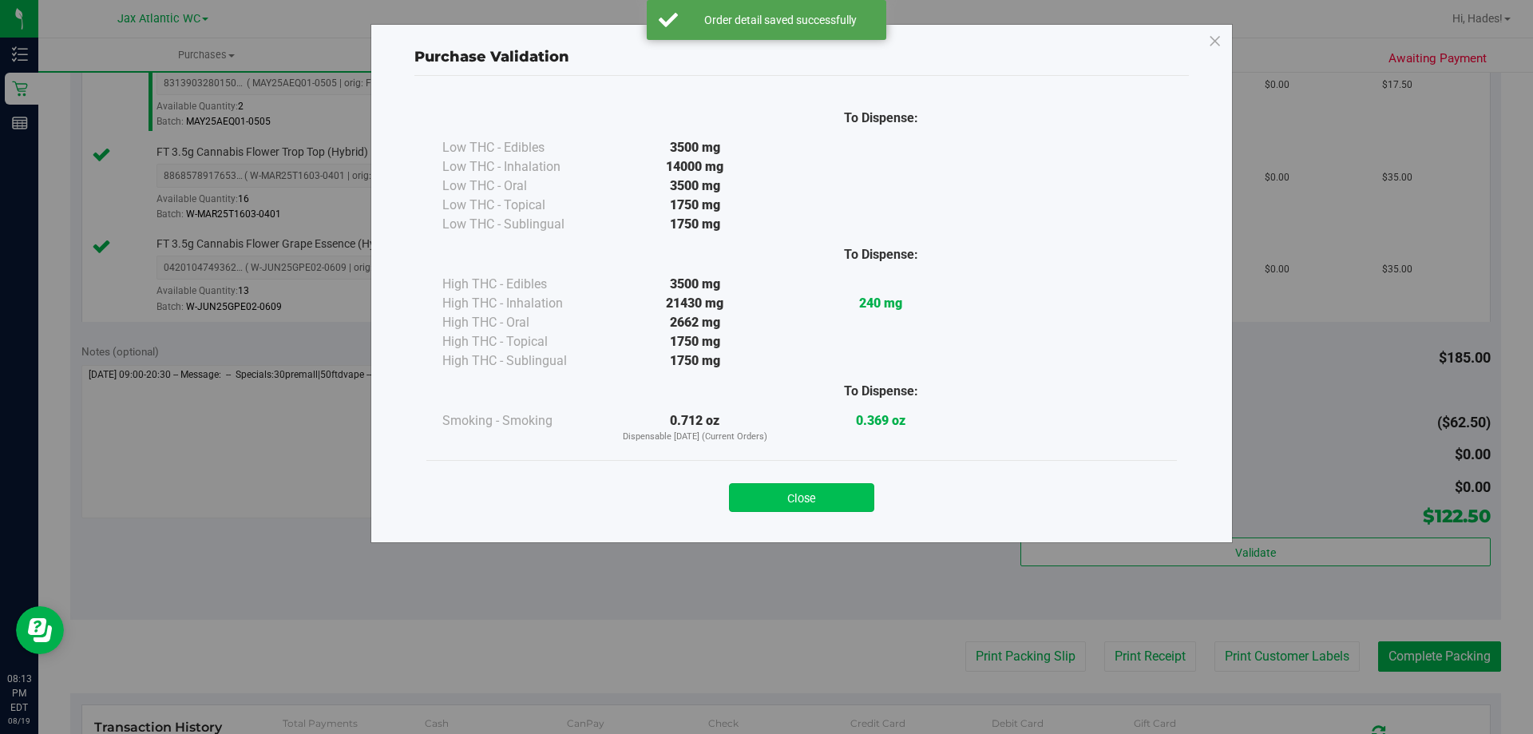
click at [838, 505] on button "Close" at bounding box center [801, 497] width 145 height 29
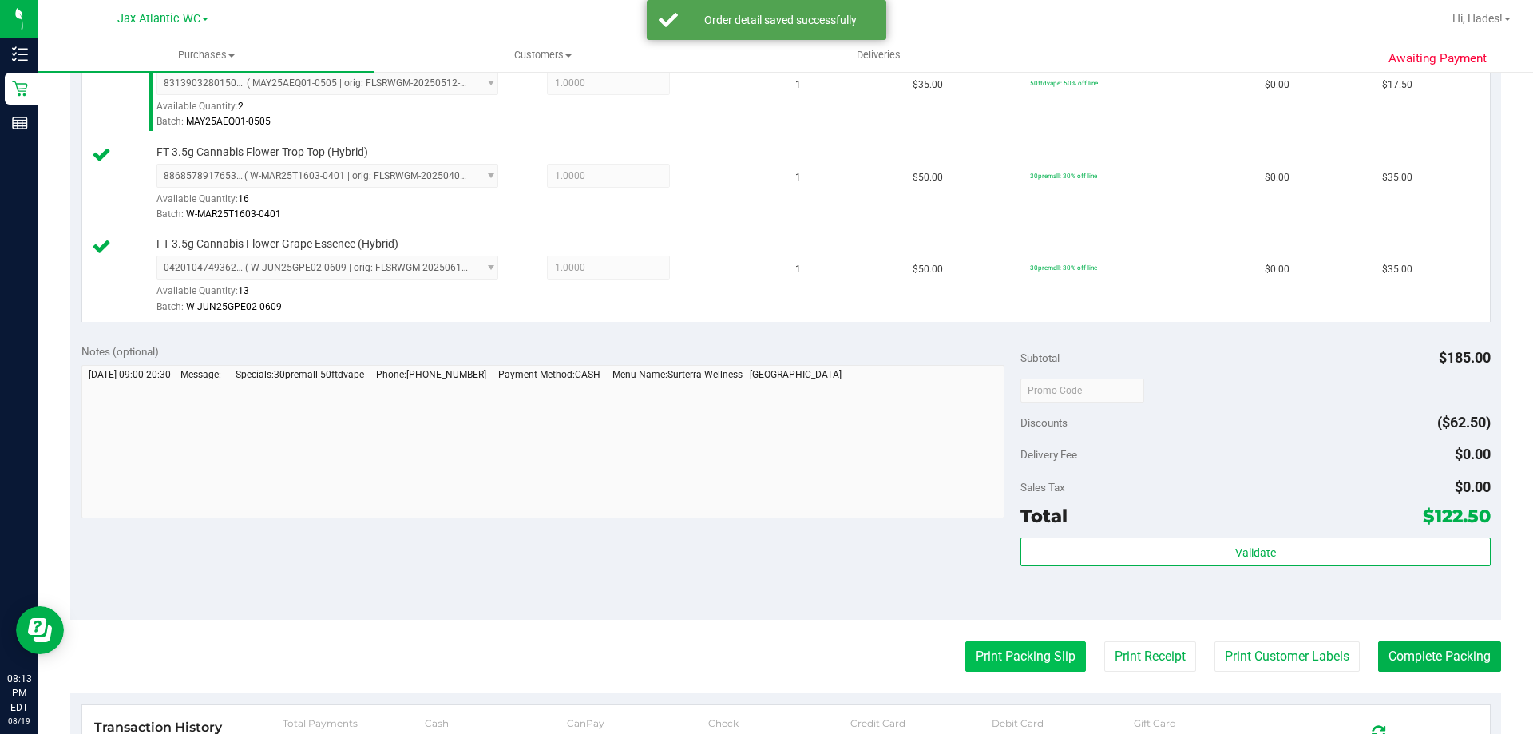
click at [983, 651] on button "Print Packing Slip" at bounding box center [1025, 656] width 121 height 30
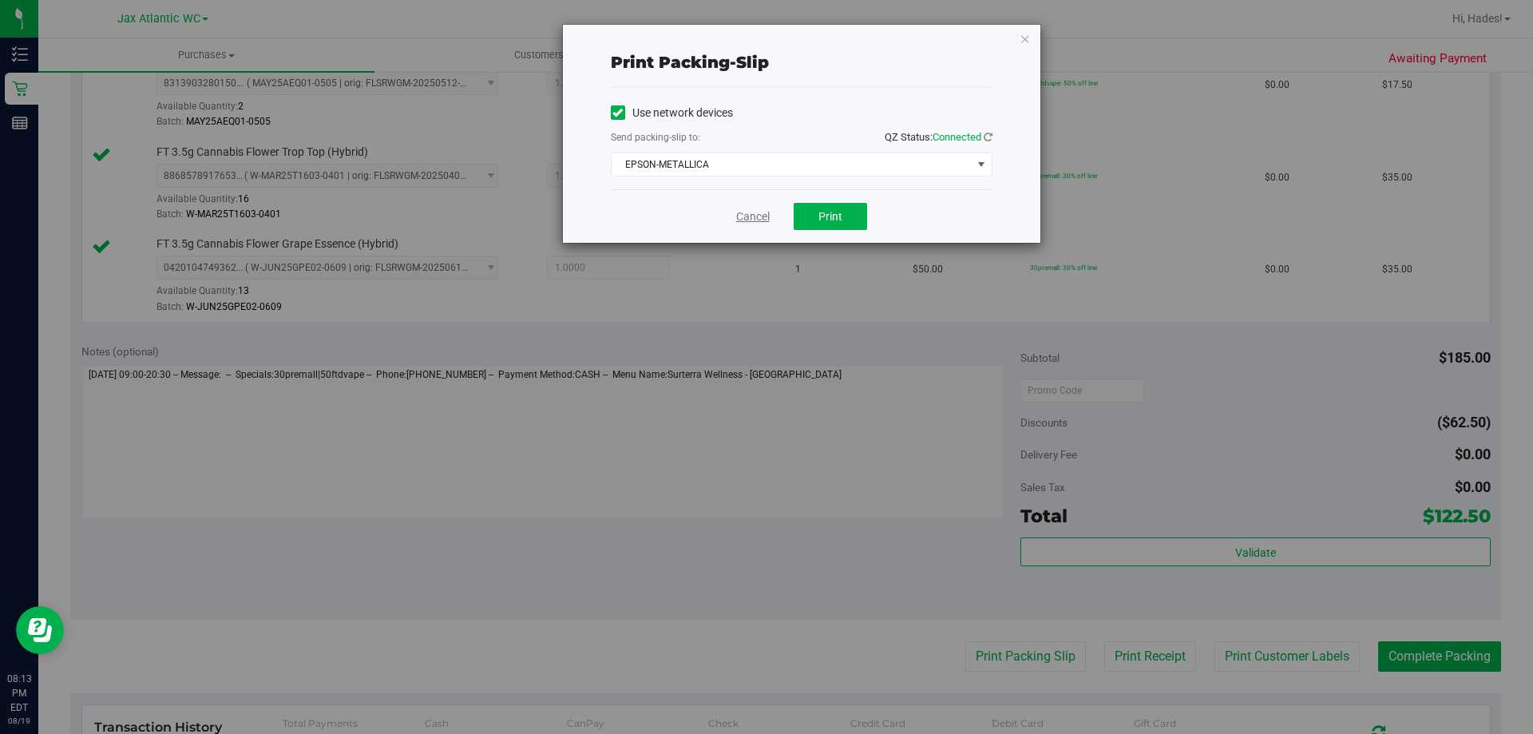
click at [755, 219] on link "Cancel" at bounding box center [753, 216] width 34 height 17
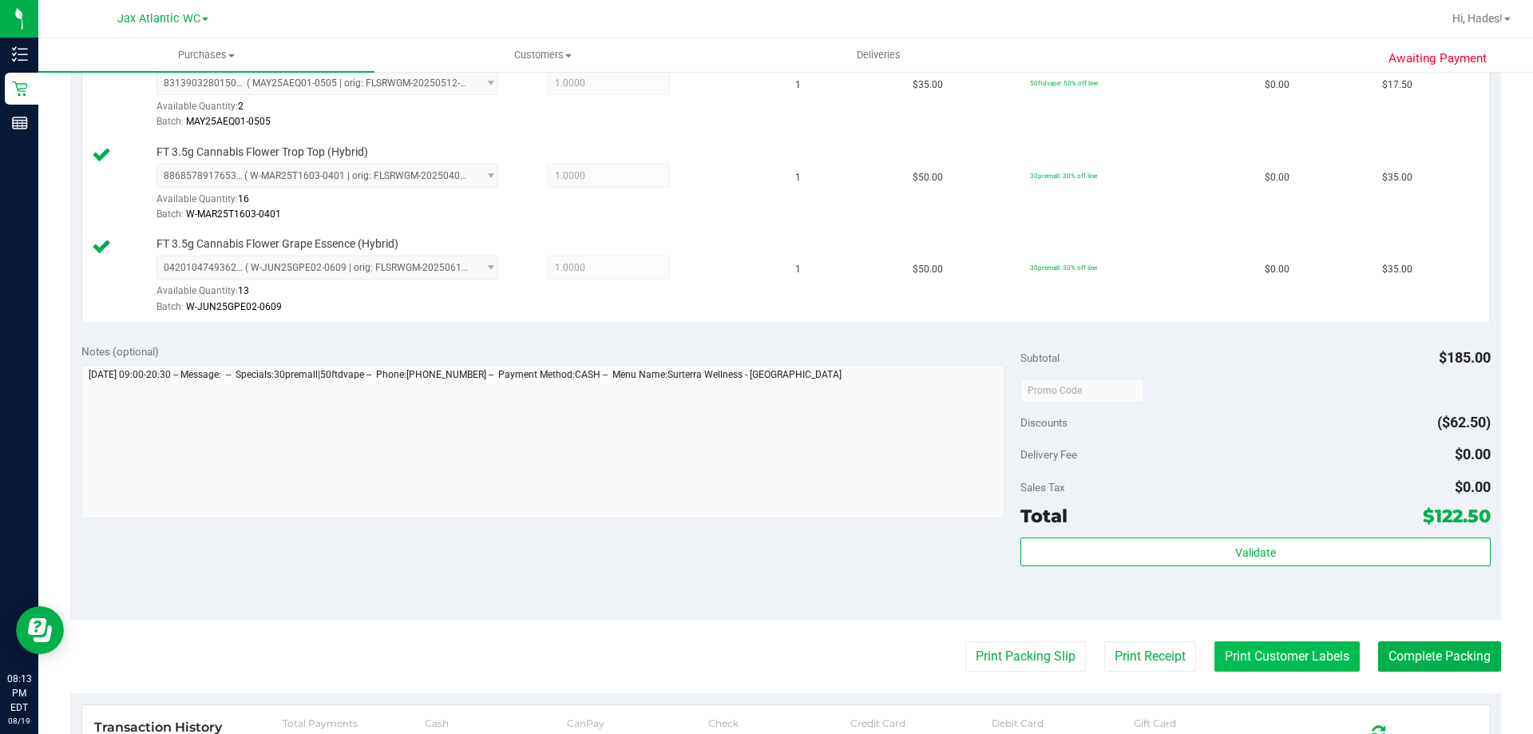
click at [1216, 652] on button "Print Customer Labels" at bounding box center [1286, 656] width 145 height 30
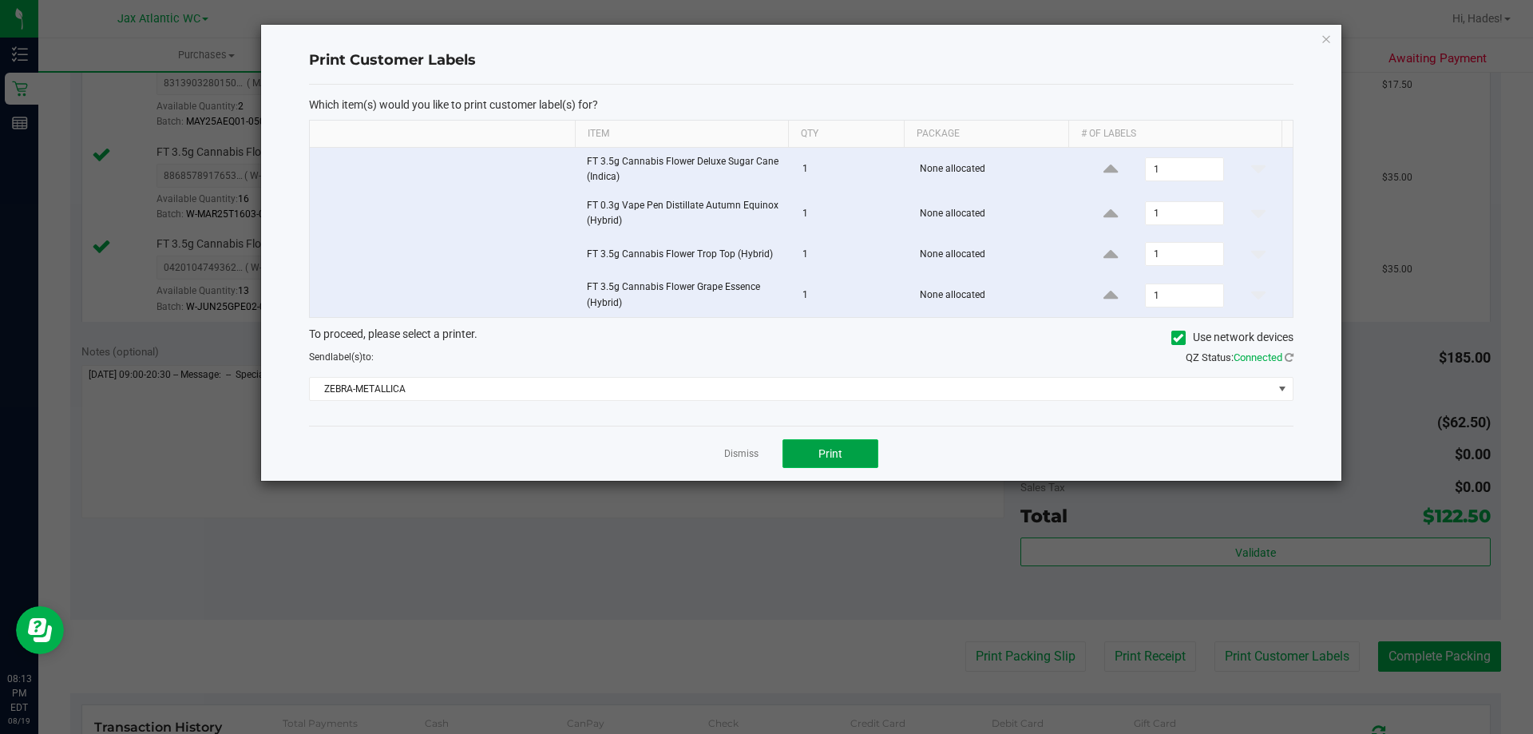
click at [822, 454] on span "Print" at bounding box center [830, 453] width 24 height 13
click at [742, 457] on link "Dismiss" at bounding box center [741, 454] width 34 height 14
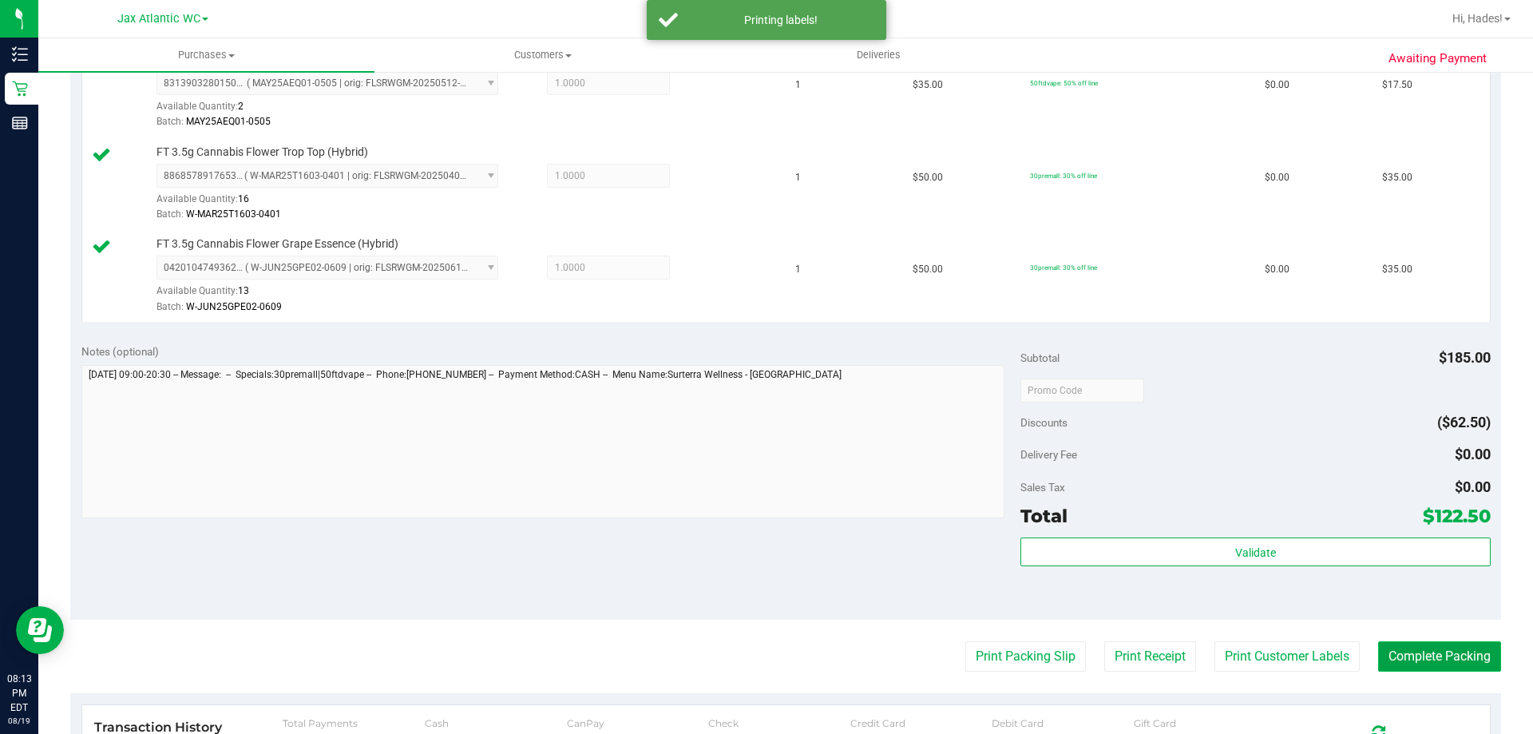
click at [1378, 643] on button "Complete Packing" at bounding box center [1439, 656] width 123 height 30
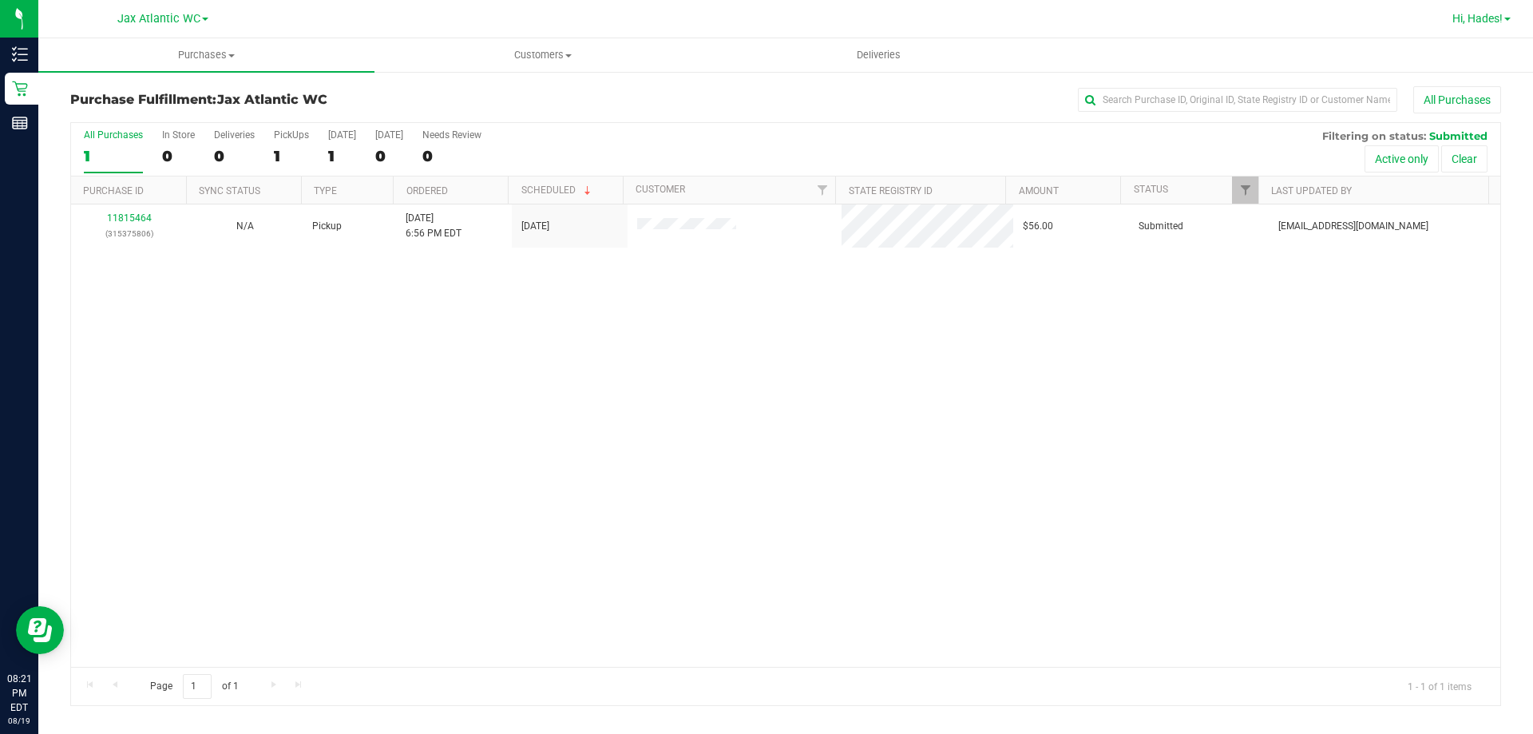
click at [1493, 14] on span "Hi, Hades!" at bounding box center [1477, 18] width 50 height 13
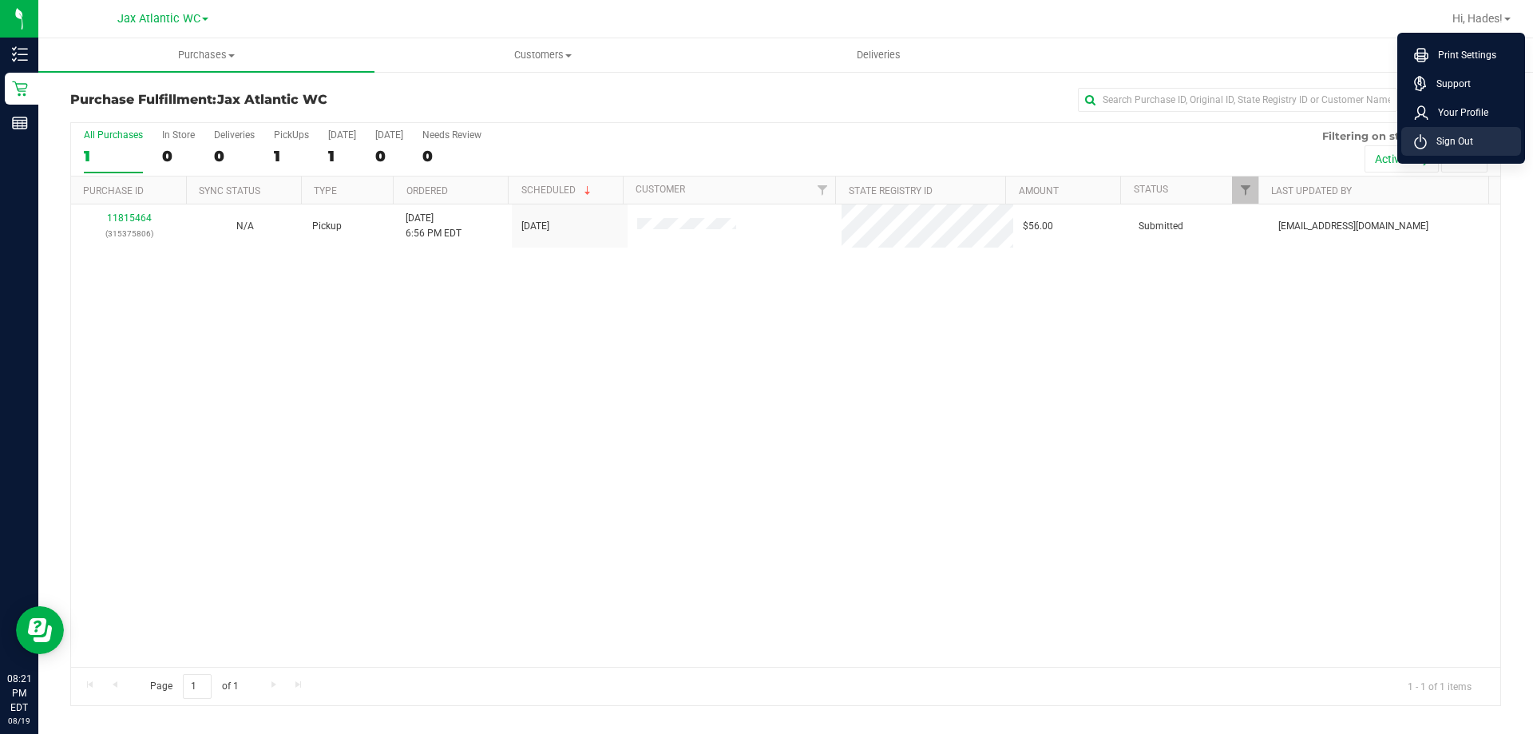
click at [1471, 133] on span "Sign Out" at bounding box center [1450, 141] width 46 height 16
